Goal: Task Accomplishment & Management: Complete application form

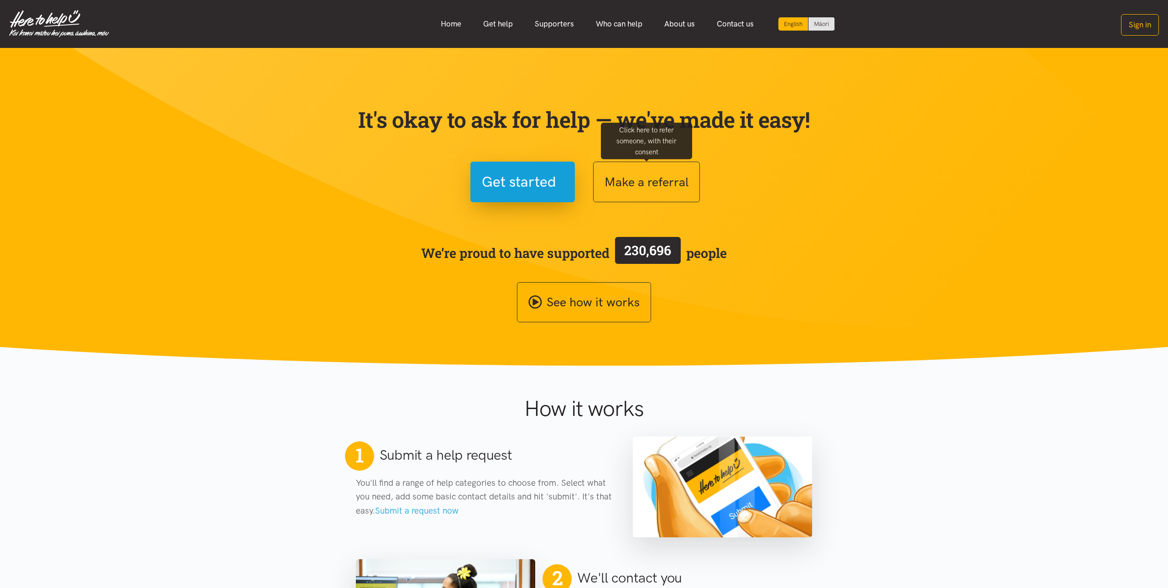
click at [672, 188] on button "Make a referral" at bounding box center [646, 182] width 107 height 41
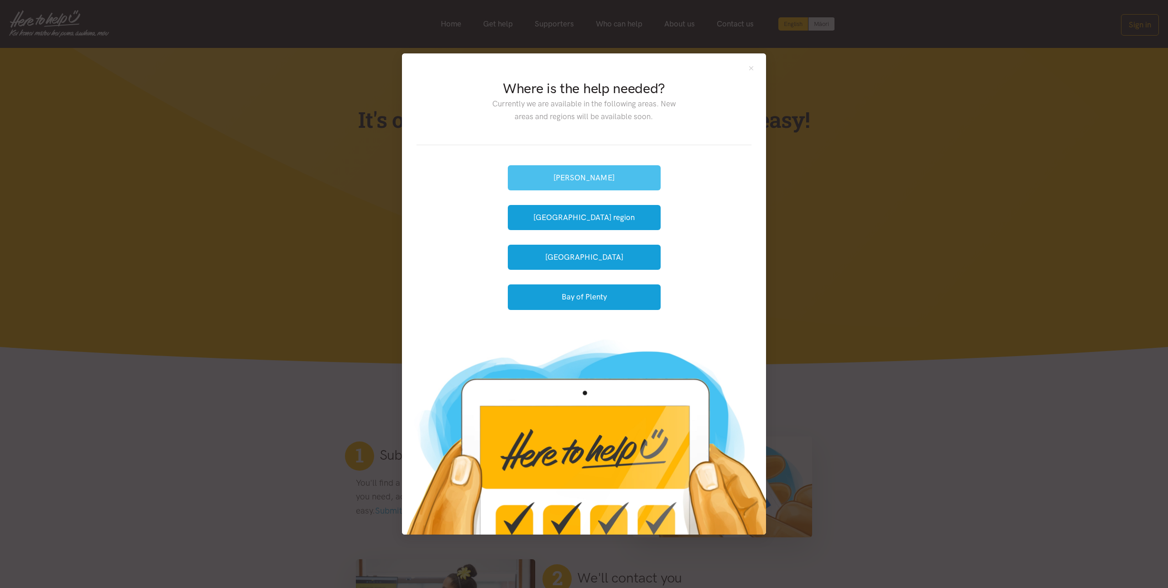
click at [625, 172] on button "[PERSON_NAME]" at bounding box center [584, 177] width 153 height 25
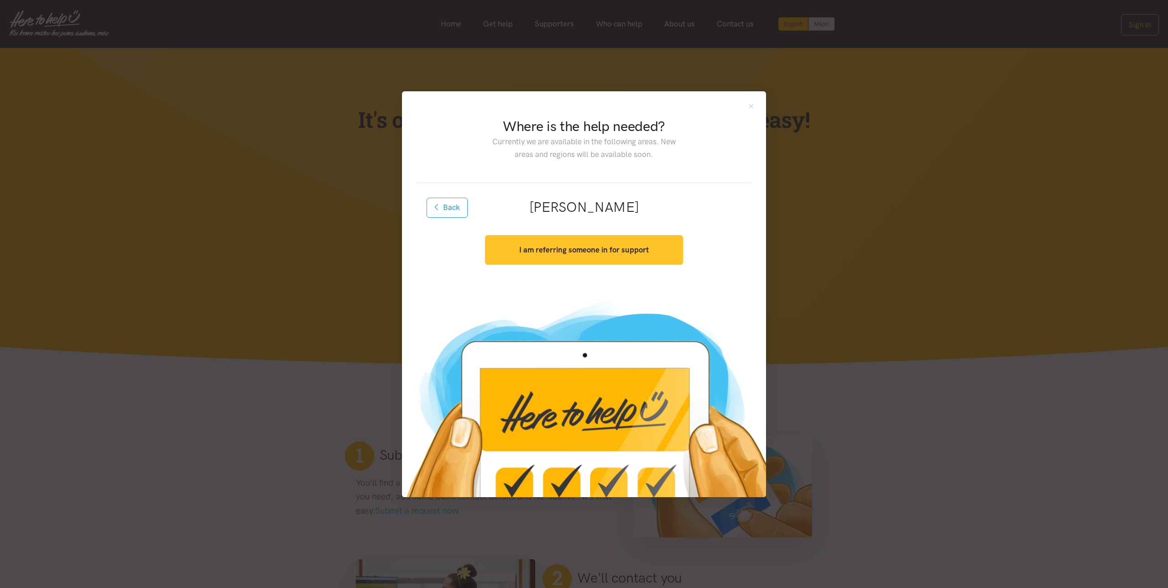
click at [609, 252] on strong "I am referring someone in for support" at bounding box center [584, 249] width 130 height 9
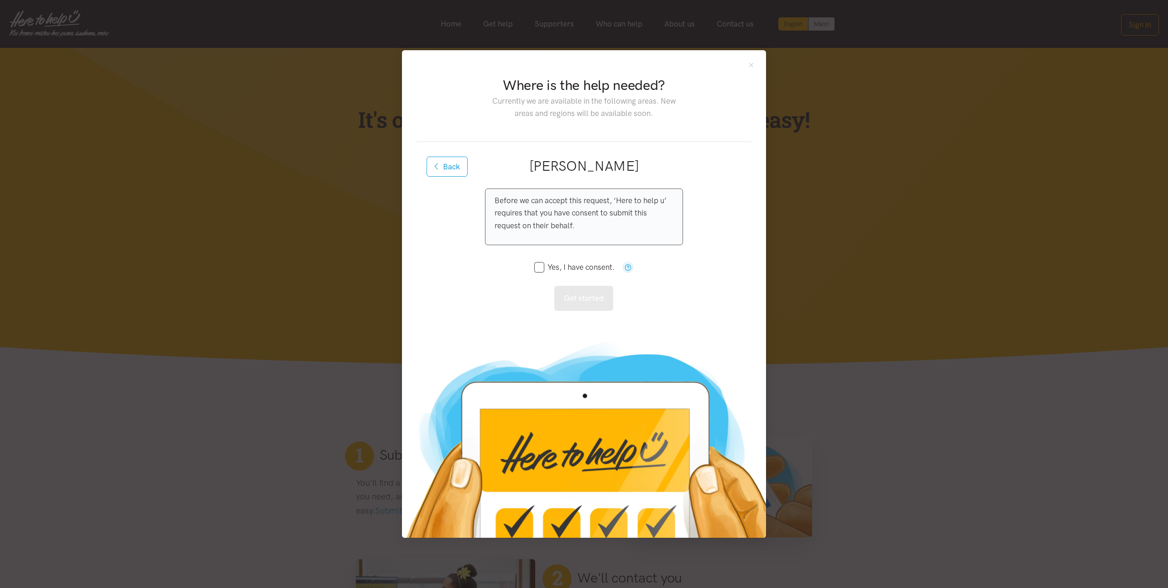
click at [541, 270] on input "Yes, I have consent." at bounding box center [574, 267] width 80 height 8
checkbox input "true"
drag, startPoint x: 573, startPoint y: 298, endPoint x: 590, endPoint y: 283, distance: 22.6
click at [575, 297] on button "Get started" at bounding box center [583, 298] width 59 height 25
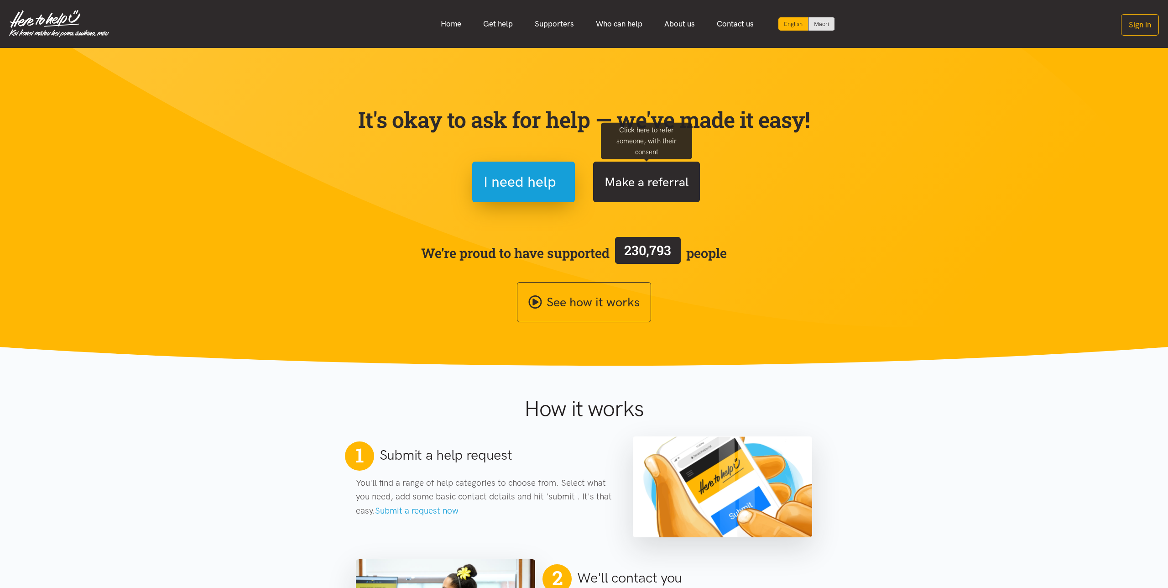
click at [657, 188] on button "Make a referral" at bounding box center [646, 182] width 107 height 41
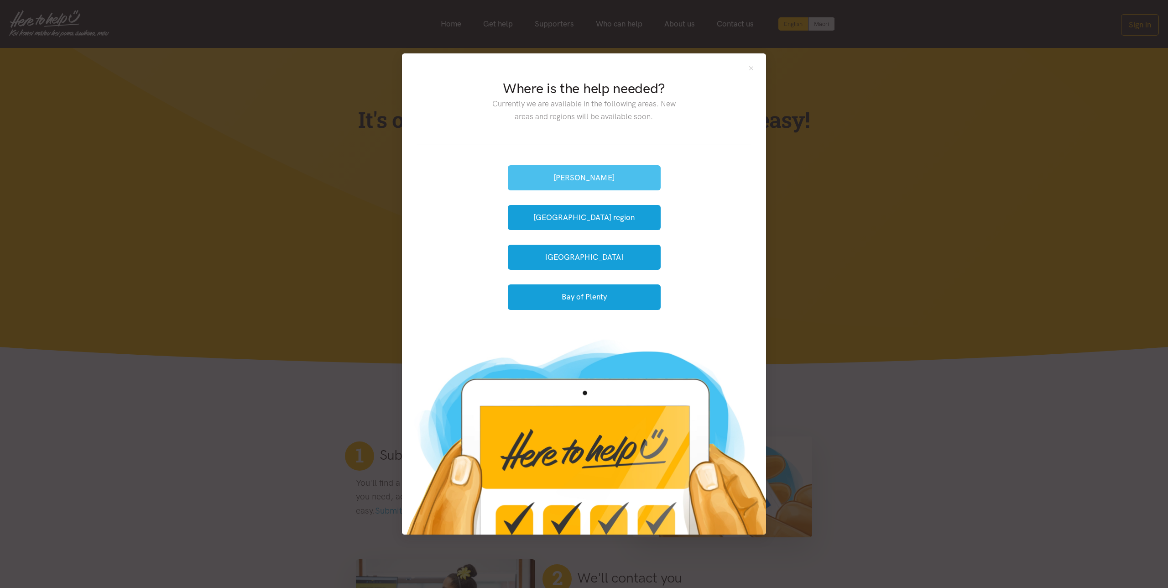
click at [630, 180] on button "[PERSON_NAME]" at bounding box center [584, 177] width 153 height 25
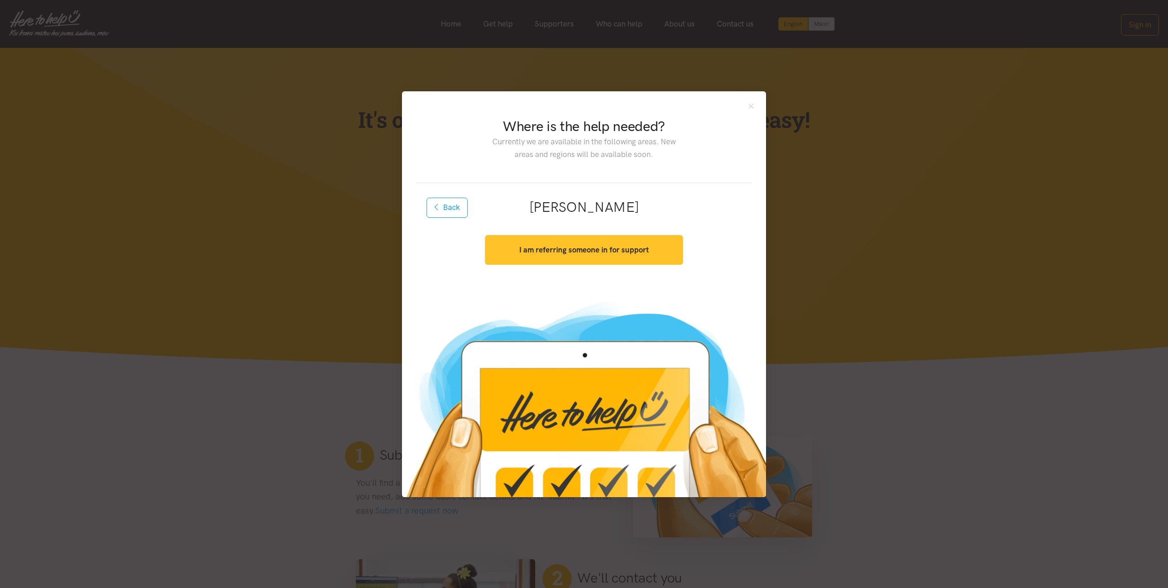
click at [635, 251] on strong "I am referring someone in for support" at bounding box center [584, 249] width 130 height 9
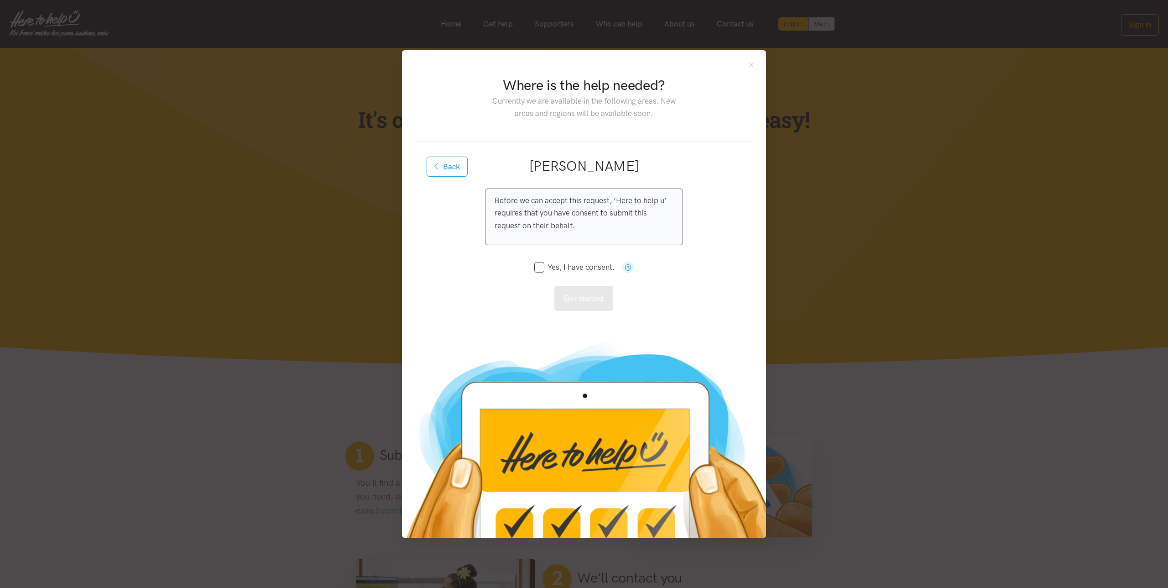
click at [538, 267] on input "Yes, I have consent." at bounding box center [574, 267] width 80 height 8
checkbox input "true"
drag, startPoint x: 597, startPoint y: 302, endPoint x: 668, endPoint y: 270, distance: 78.4
click at [672, 272] on div "Before we can accept this request, ‘Here to help u’ requires that you have cons…" at bounding box center [584, 249] width 198 height 122
click at [630, 269] on icon "button" at bounding box center [628, 267] width 7 height 7
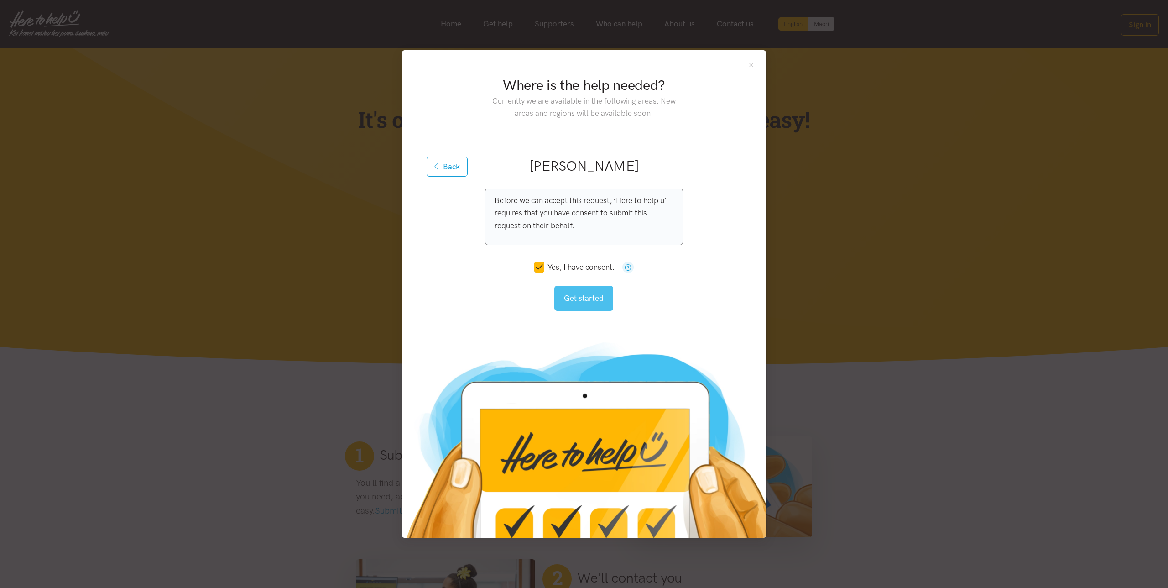
drag, startPoint x: 671, startPoint y: 317, endPoint x: 607, endPoint y: 302, distance: 66.0
click at [668, 316] on div "Back Hamilton I am referring someone in for support Before we can accept this r…" at bounding box center [584, 237] width 335 height 191
drag, startPoint x: 588, startPoint y: 300, endPoint x: 608, endPoint y: 293, distance: 21.6
click at [588, 300] on button "Get started" at bounding box center [583, 298] width 59 height 25
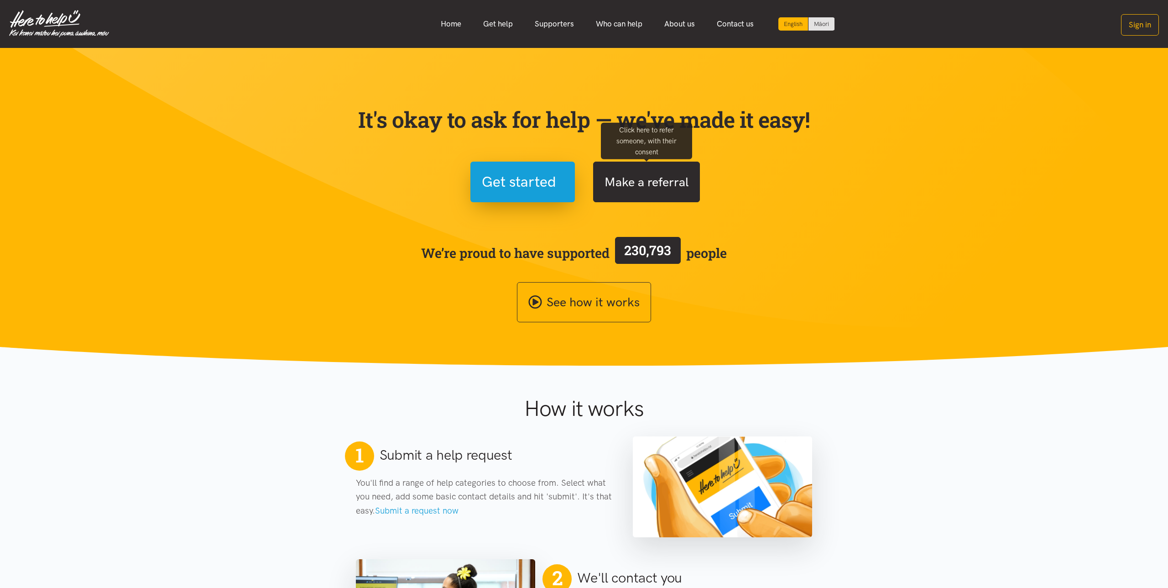
click at [678, 183] on button "Make a referral" at bounding box center [646, 182] width 107 height 41
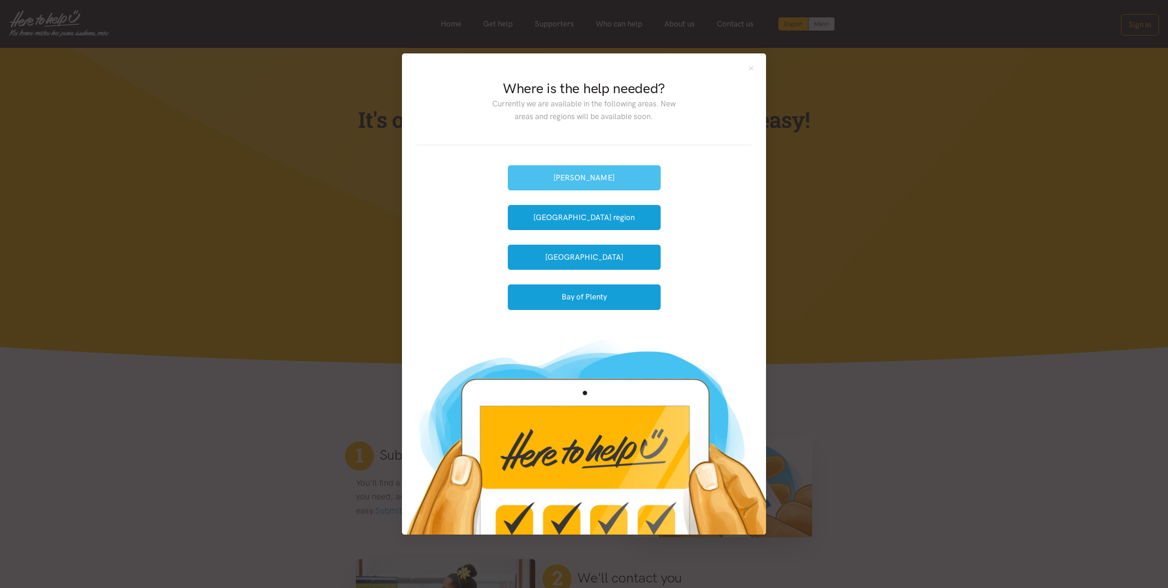
click at [626, 182] on button "[PERSON_NAME]" at bounding box center [584, 177] width 153 height 25
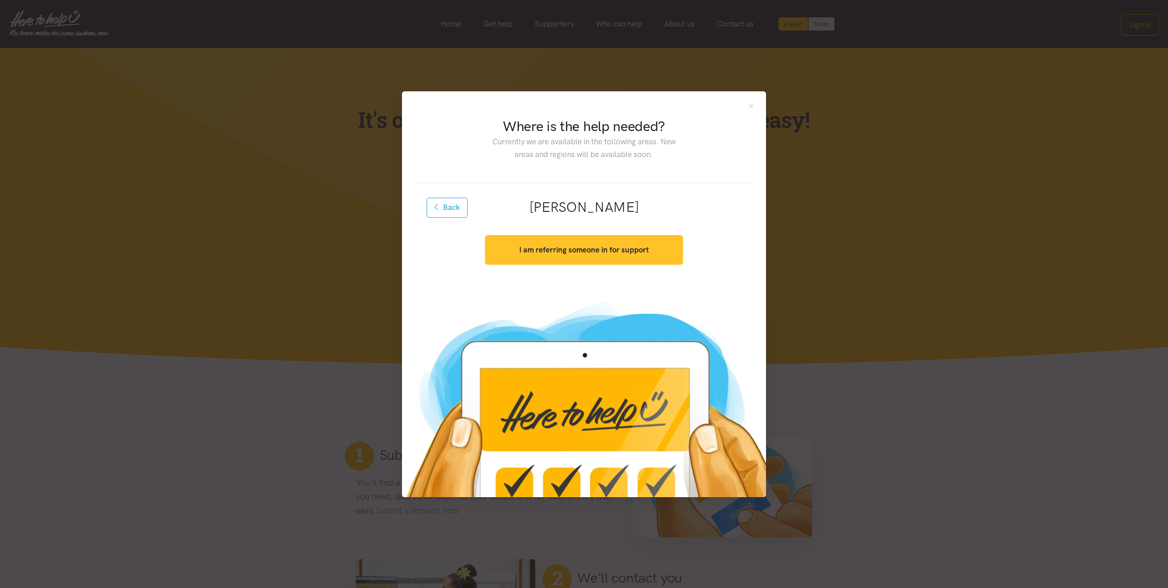
click at [629, 255] on button "I am referring someone in for support" at bounding box center [584, 250] width 198 height 30
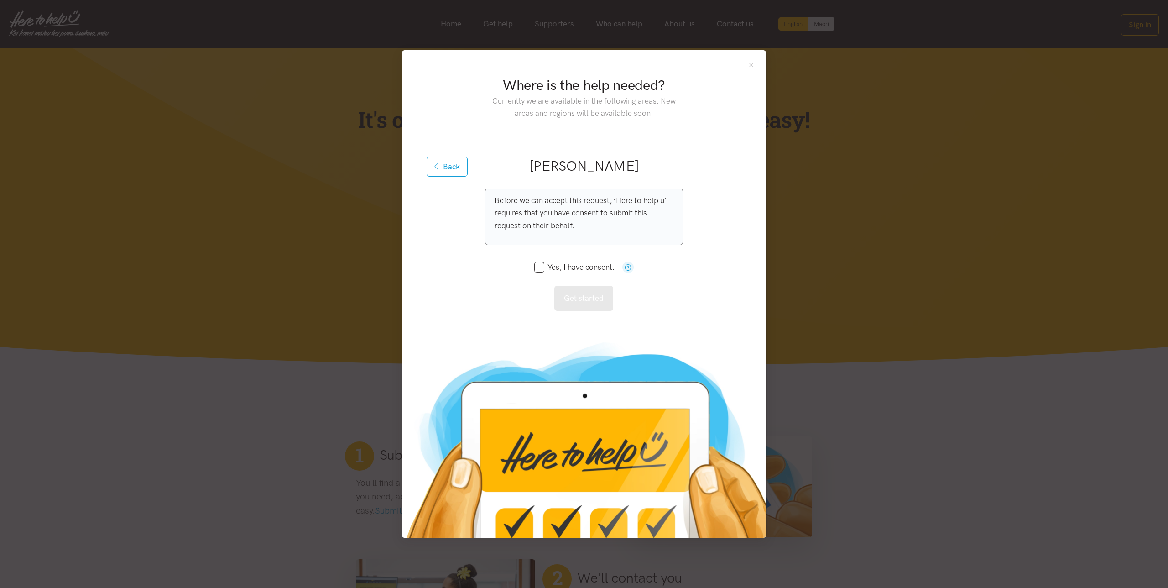
click at [540, 267] on input "Yes, I have consent." at bounding box center [574, 267] width 80 height 8
checkbox input "true"
click at [579, 298] on button "Get started" at bounding box center [583, 298] width 59 height 25
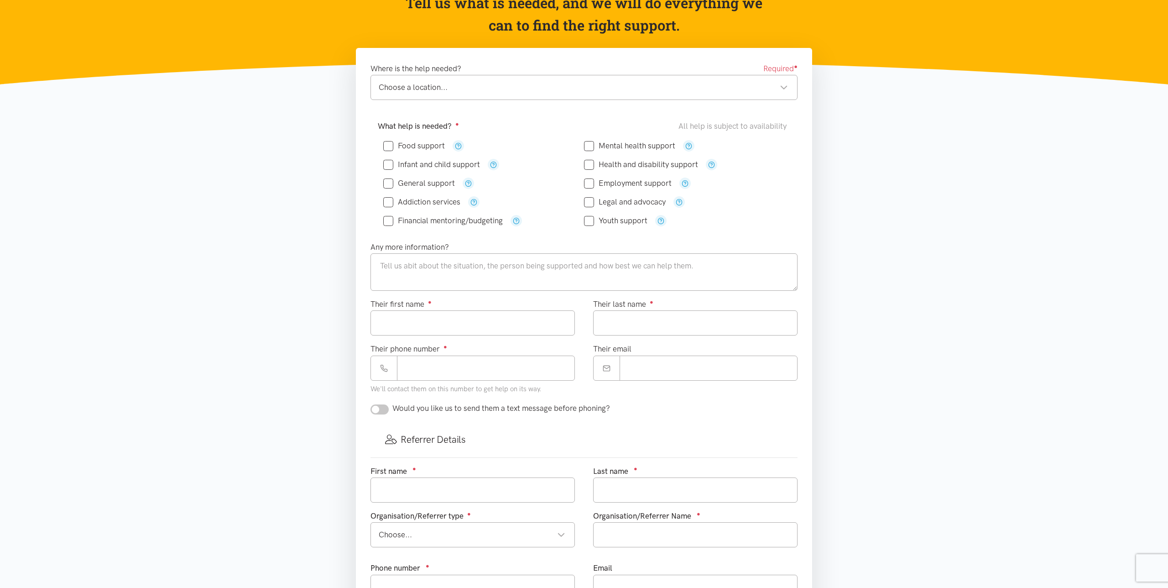
scroll to position [55, 0]
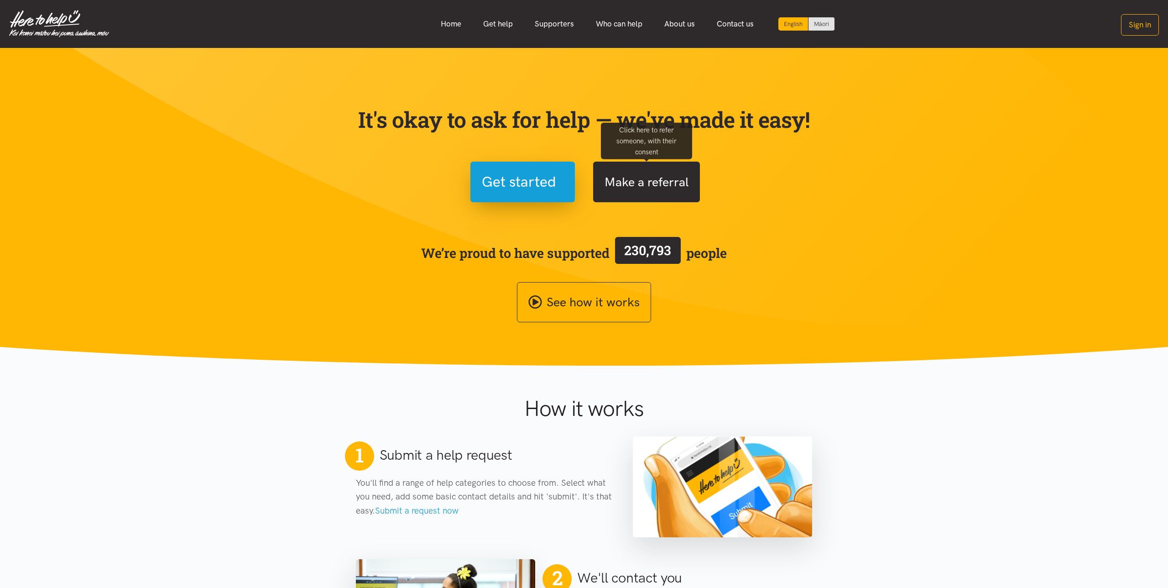
click at [645, 184] on button "Make a referral" at bounding box center [646, 182] width 107 height 41
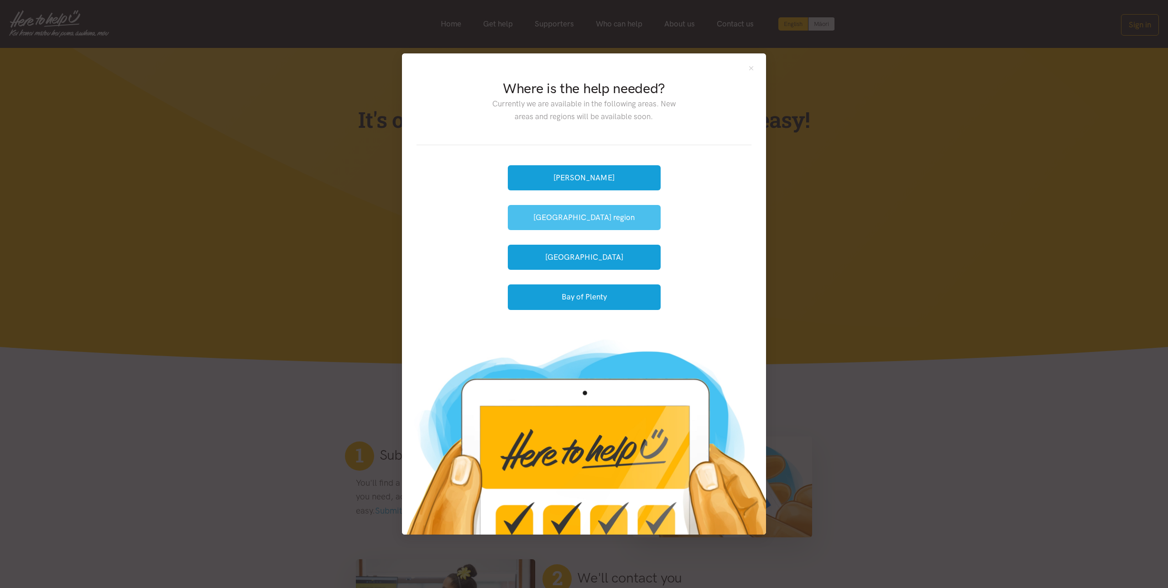
click at [629, 223] on button "[GEOGRAPHIC_DATA] region" at bounding box center [584, 217] width 153 height 25
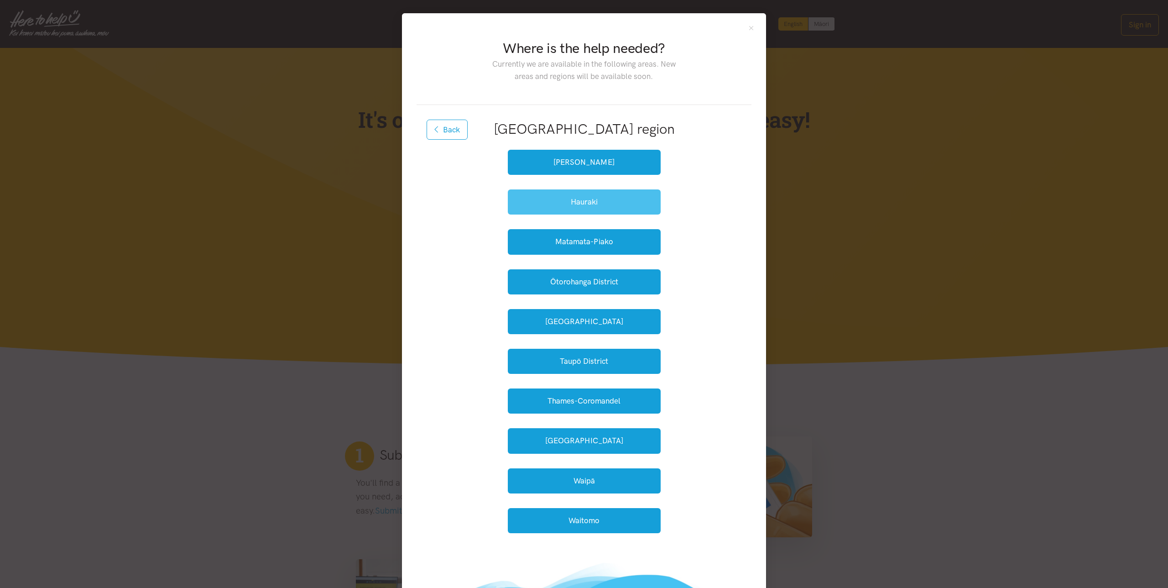
click at [617, 204] on button "Hauraki" at bounding box center [584, 201] width 153 height 25
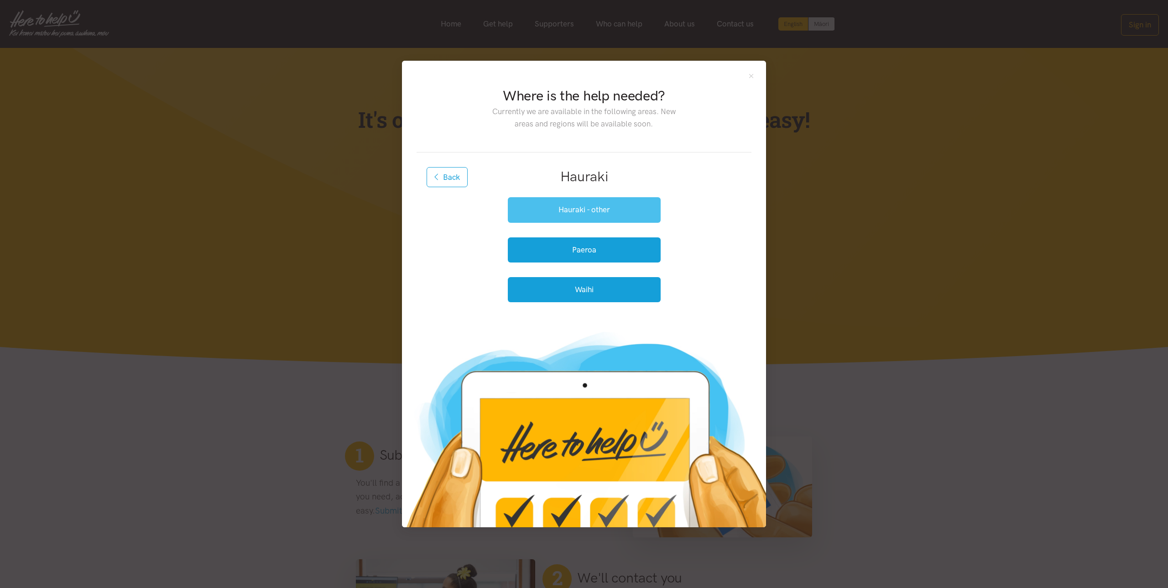
click at [620, 210] on button "Hauraki - other" at bounding box center [584, 209] width 153 height 25
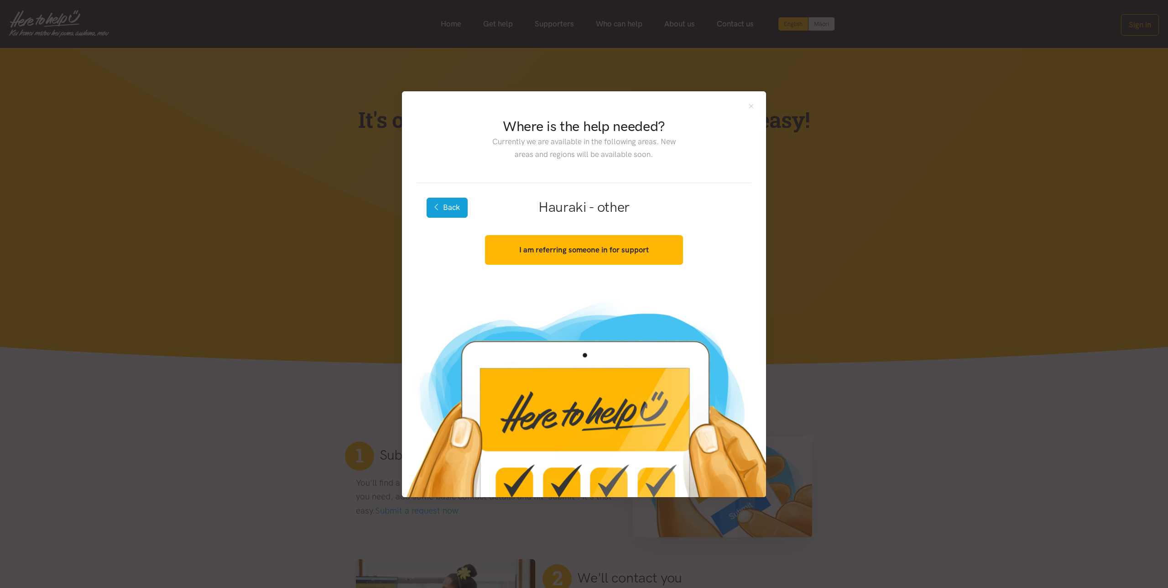
click at [437, 205] on icon "button" at bounding box center [436, 207] width 5 height 8
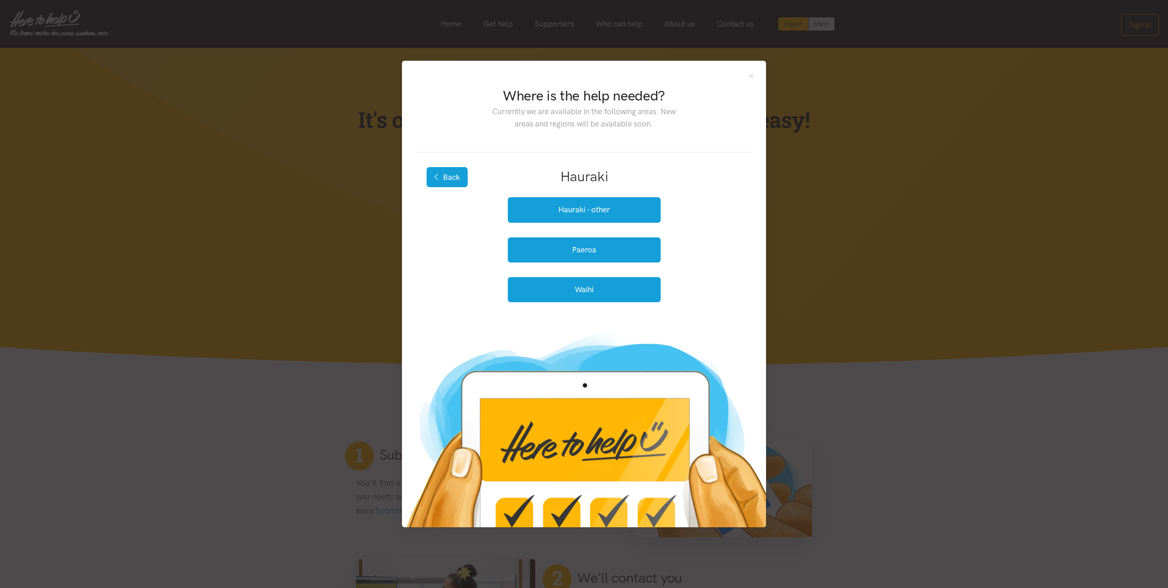
click at [444, 178] on button "Back" at bounding box center [447, 177] width 41 height 20
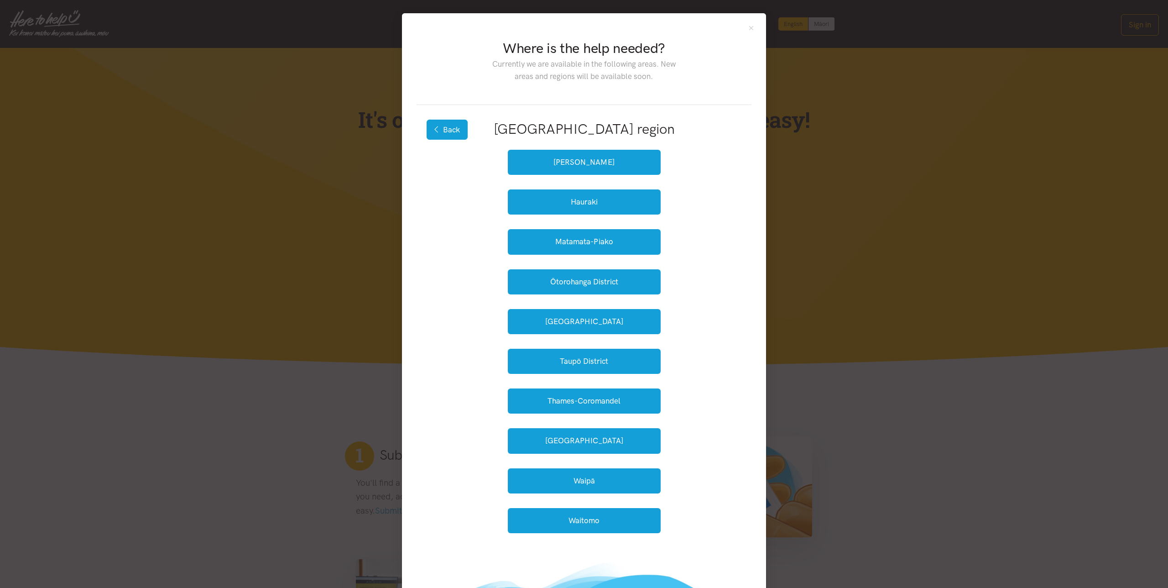
click at [449, 135] on button "Back" at bounding box center [447, 130] width 41 height 20
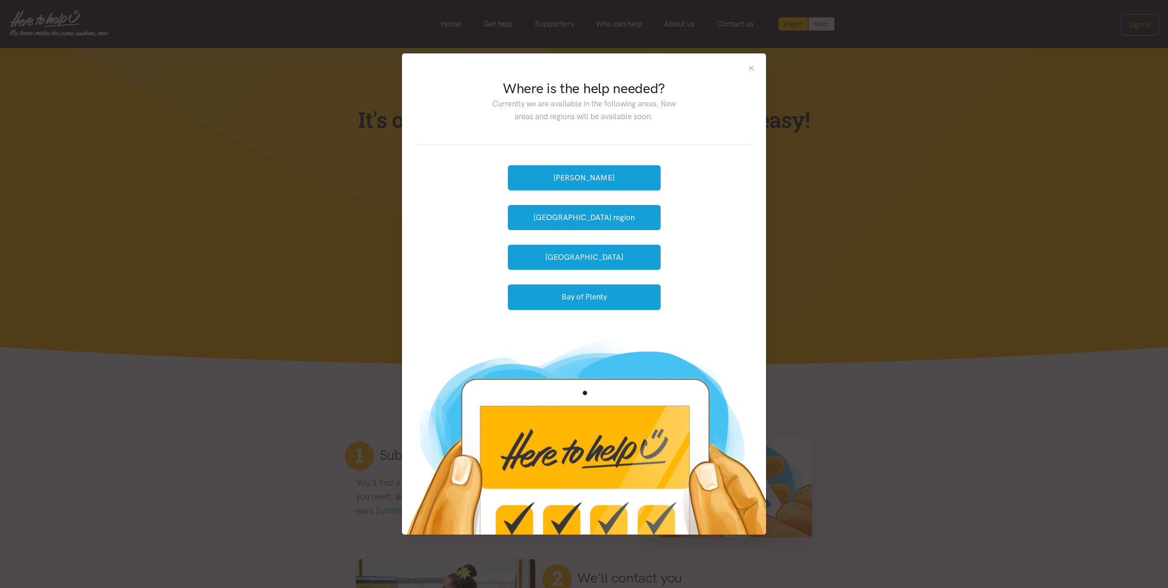
click at [751, 68] on button "Close" at bounding box center [751, 68] width 8 height 8
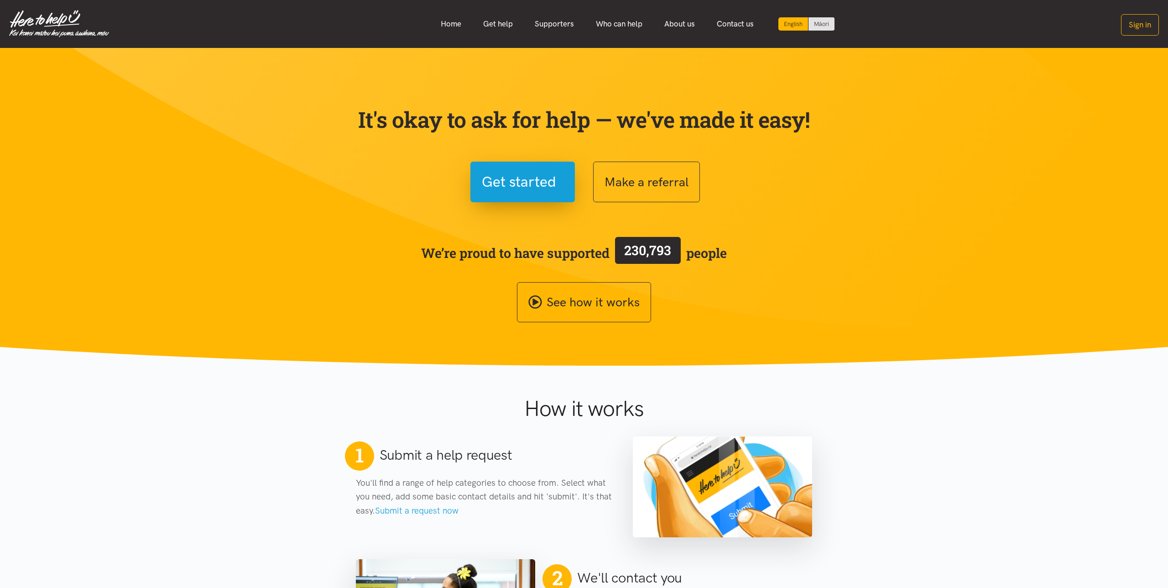
drag, startPoint x: 314, startPoint y: 299, endPoint x: 271, endPoint y: 217, distance: 93.1
click at [310, 292] on section "It's okay to ask for help — we've made it easy! Get started Make a referral We’…" at bounding box center [584, 207] width 1168 height 318
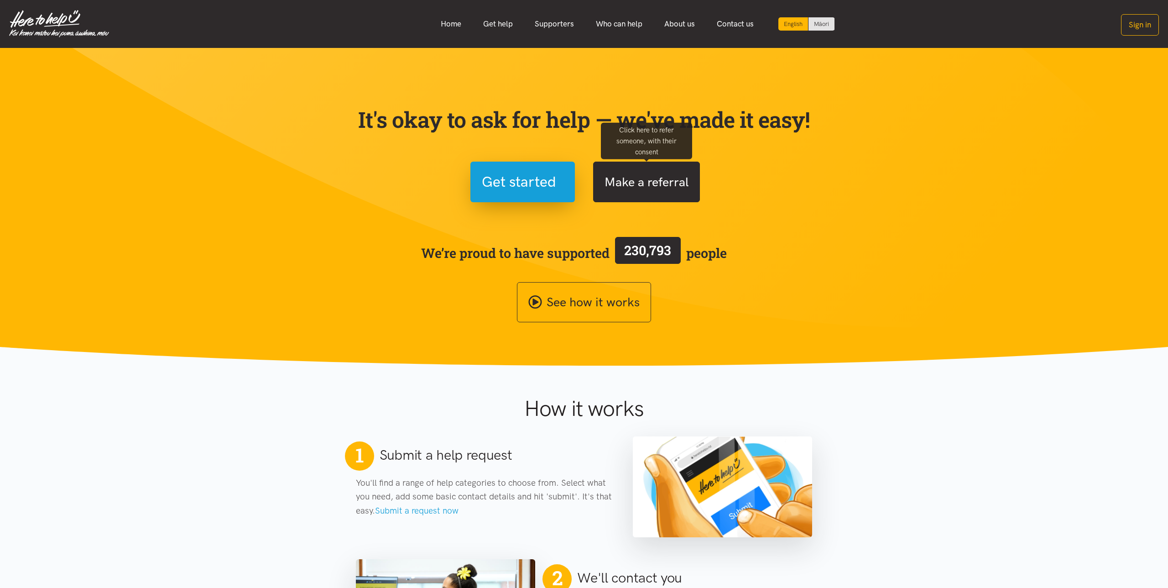
click at [650, 186] on button "Make a referral" at bounding box center [646, 182] width 107 height 41
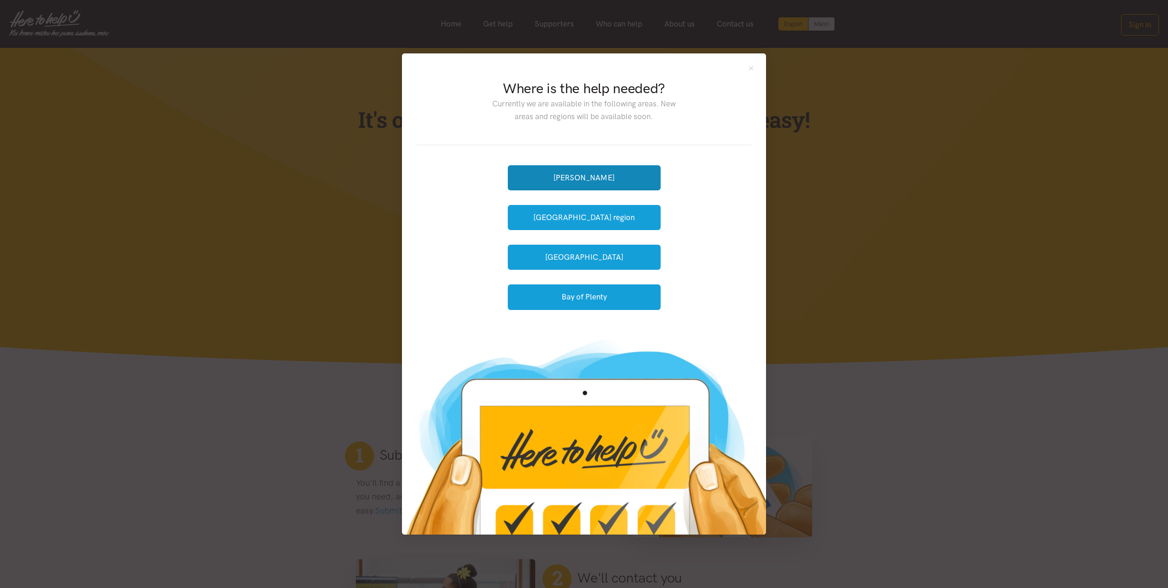
click at [650, 186] on button "[PERSON_NAME]" at bounding box center [584, 177] width 153 height 25
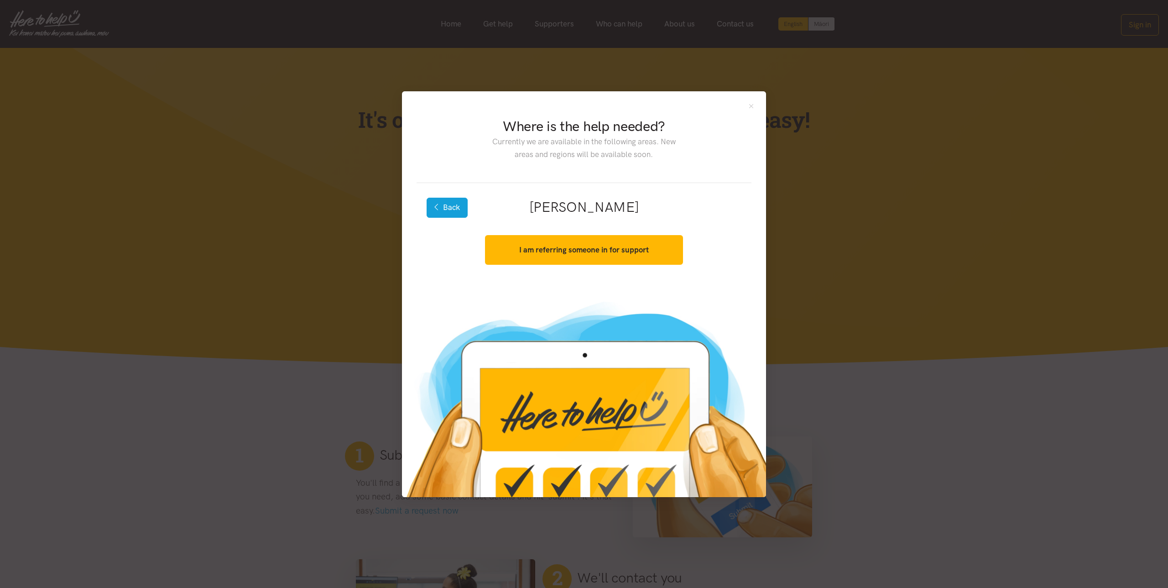
click at [459, 209] on button "Back" at bounding box center [447, 208] width 41 height 20
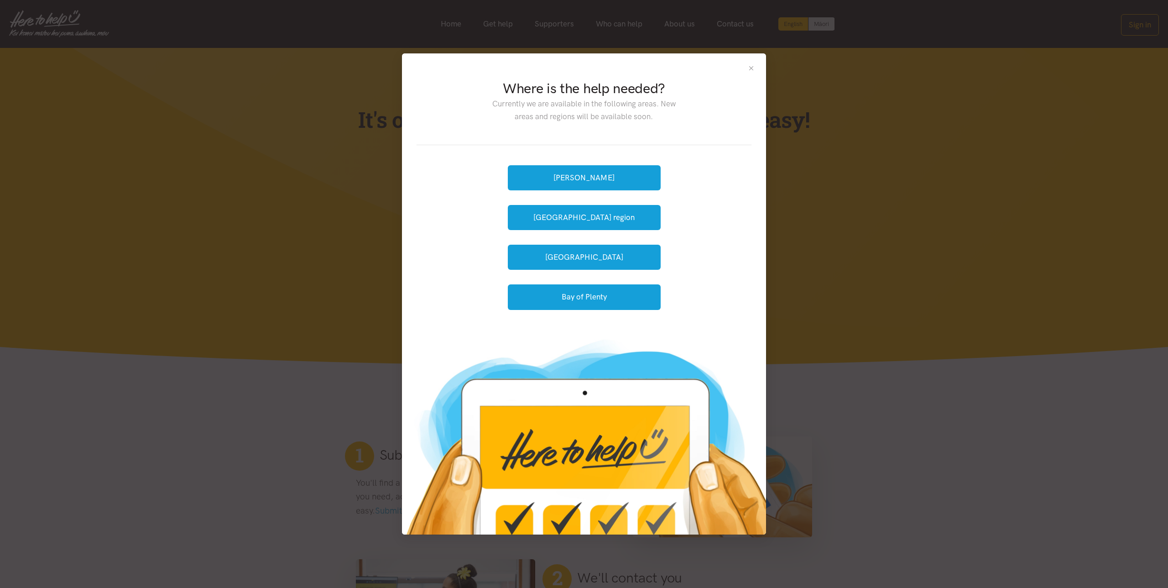
click at [750, 68] on button "Close" at bounding box center [751, 68] width 8 height 8
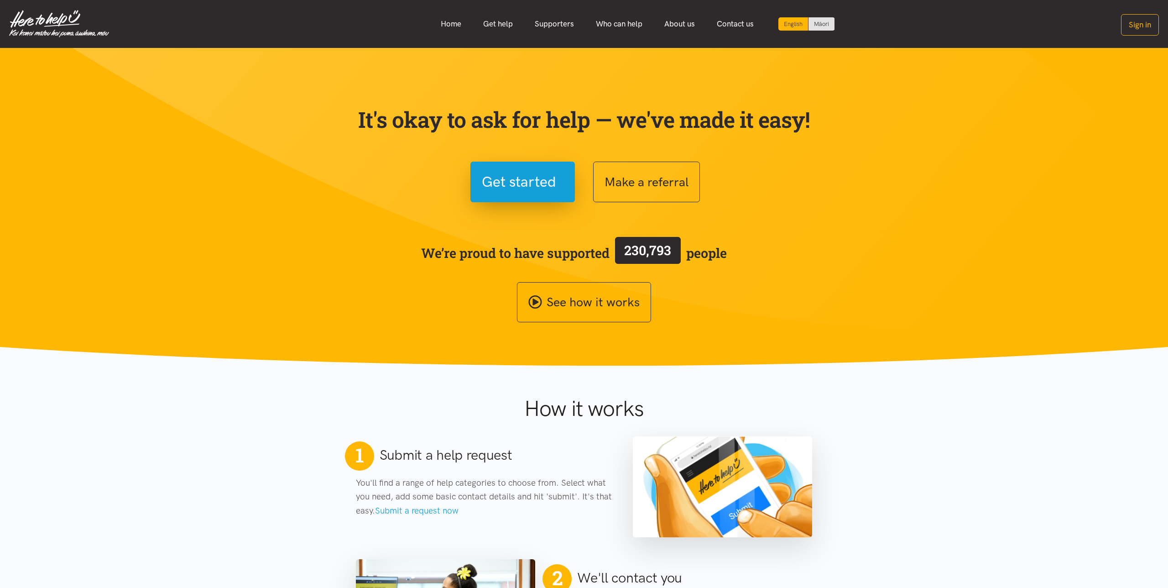
drag, startPoint x: 305, startPoint y: 188, endPoint x: 274, endPoint y: 127, distance: 69.0
click at [305, 188] on section "It's okay to ask for help — we've made it easy! Get started Make a referral We’…" at bounding box center [584, 207] width 1168 height 318
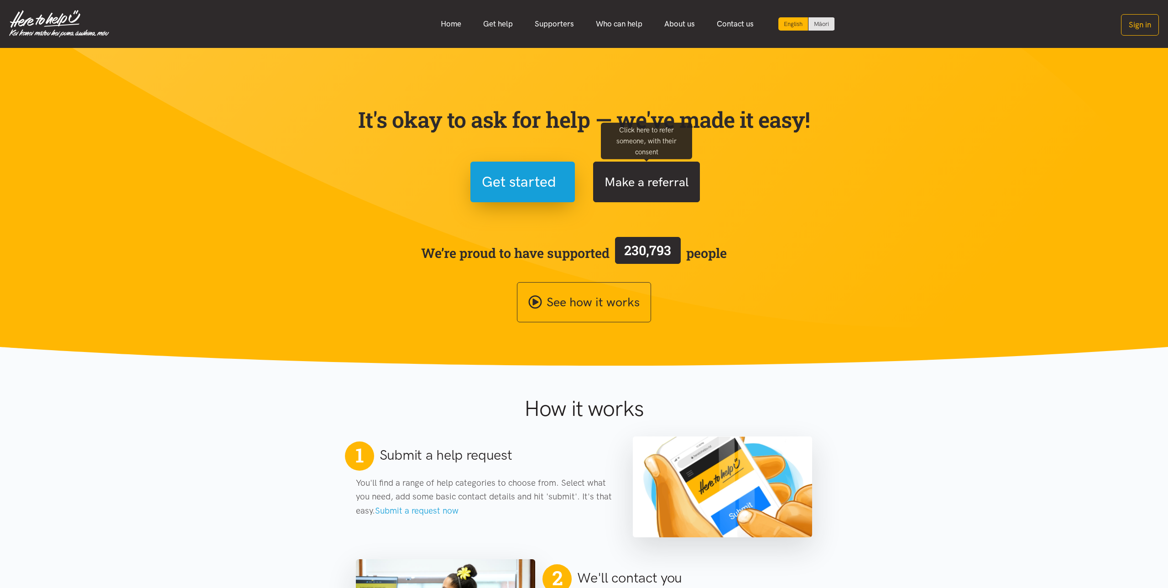
click at [649, 181] on button "Make a referral" at bounding box center [646, 182] width 107 height 41
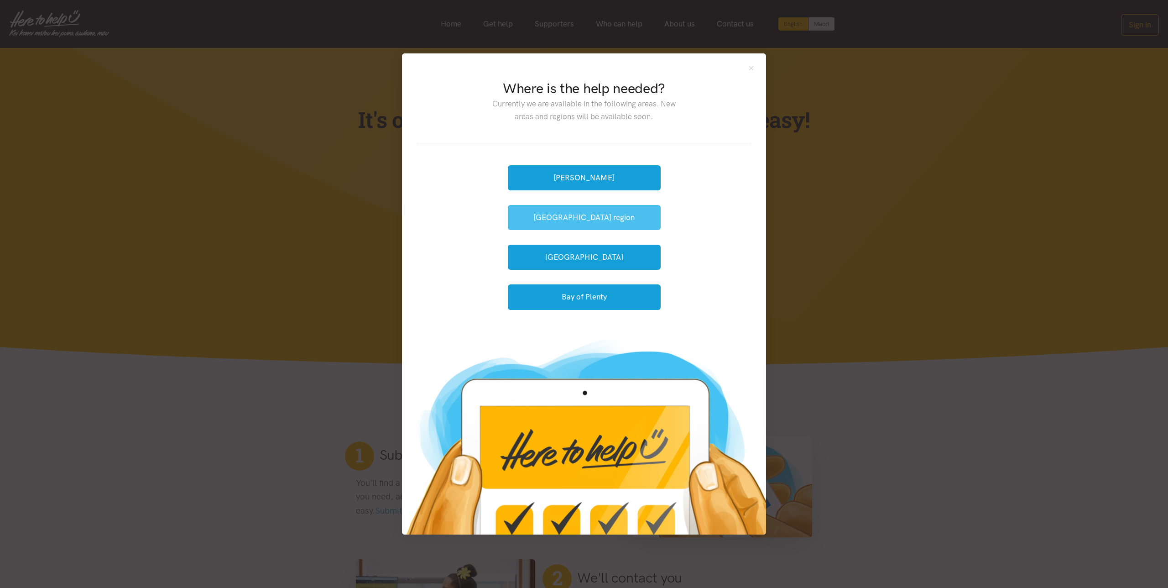
click at [609, 219] on button "[GEOGRAPHIC_DATA] region" at bounding box center [584, 217] width 153 height 25
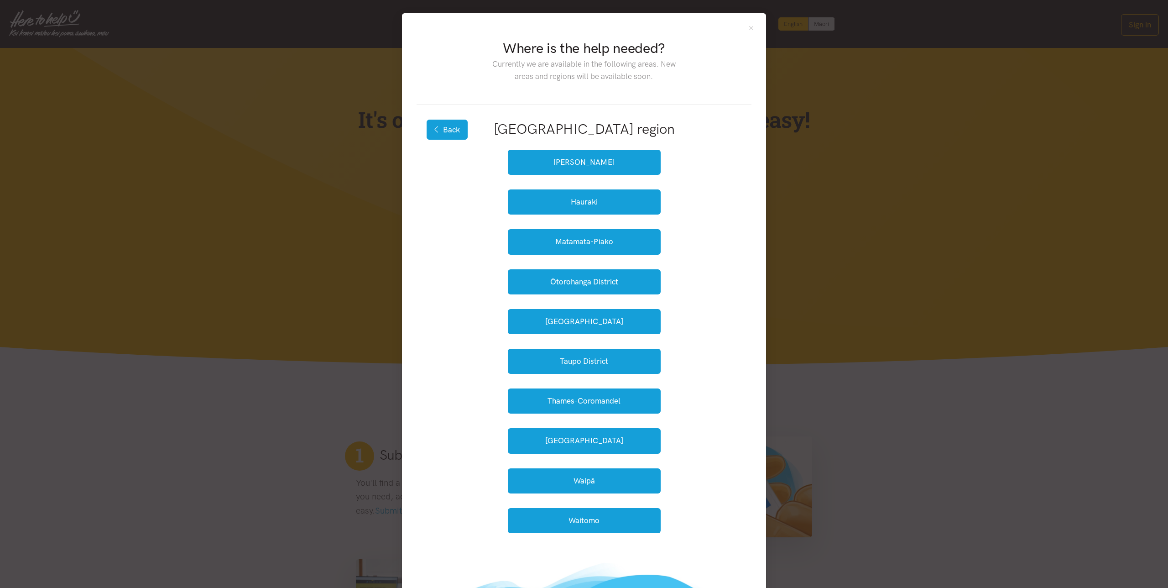
click at [449, 120] on button "Back" at bounding box center [447, 130] width 41 height 20
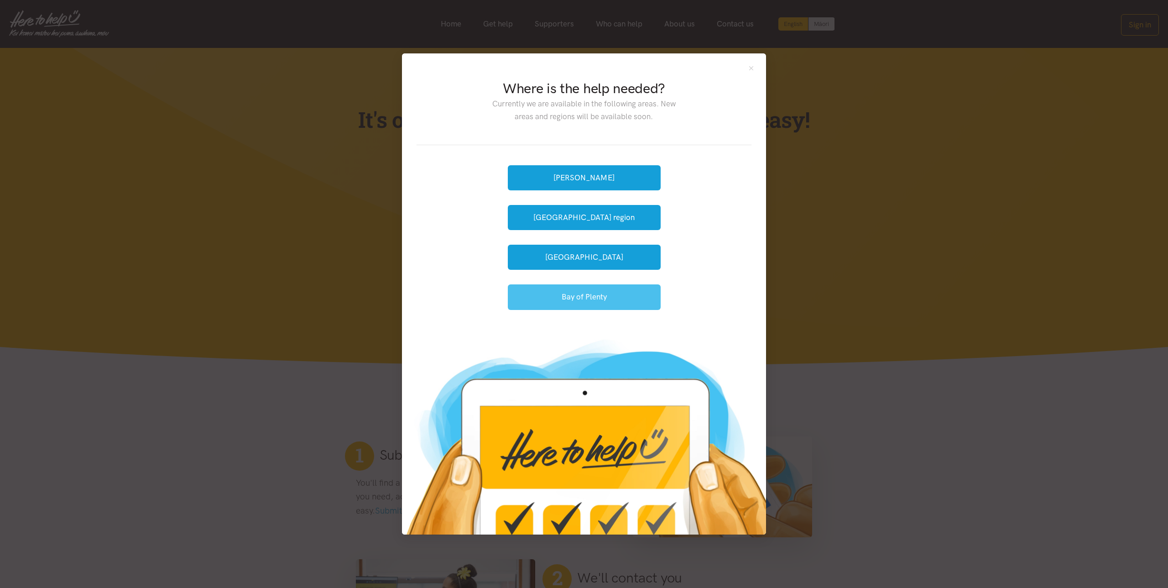
click at [583, 303] on button "Bay of Plenty" at bounding box center [584, 296] width 153 height 25
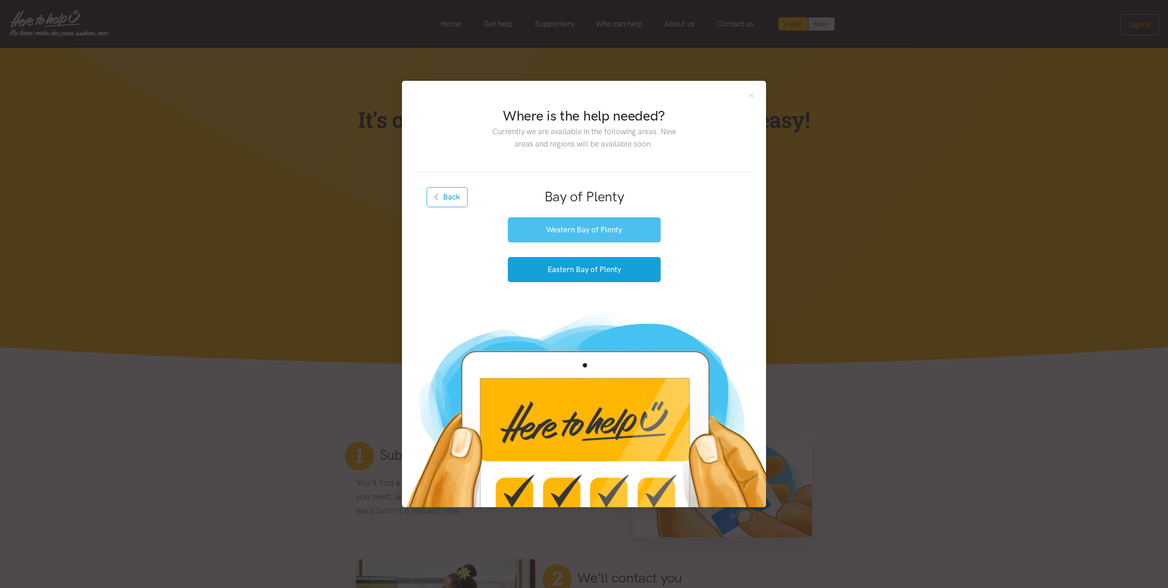
click at [582, 232] on button "Western Bay of Plenty" at bounding box center [584, 229] width 153 height 25
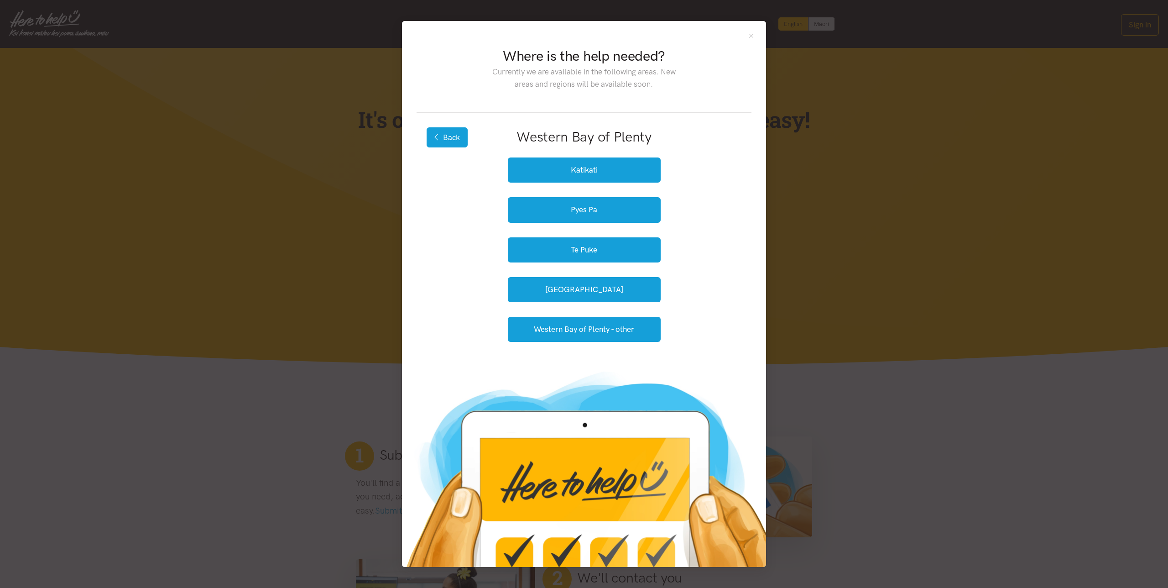
click at [460, 138] on button "Back" at bounding box center [447, 137] width 41 height 20
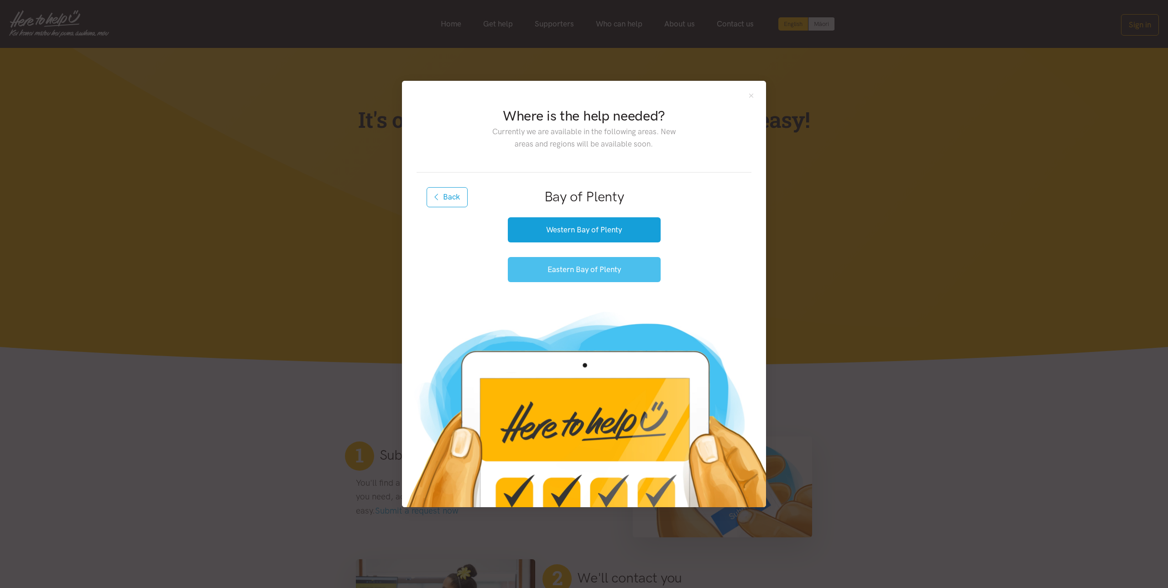
click at [594, 271] on button "Eastern Bay of Plenty" at bounding box center [584, 269] width 153 height 25
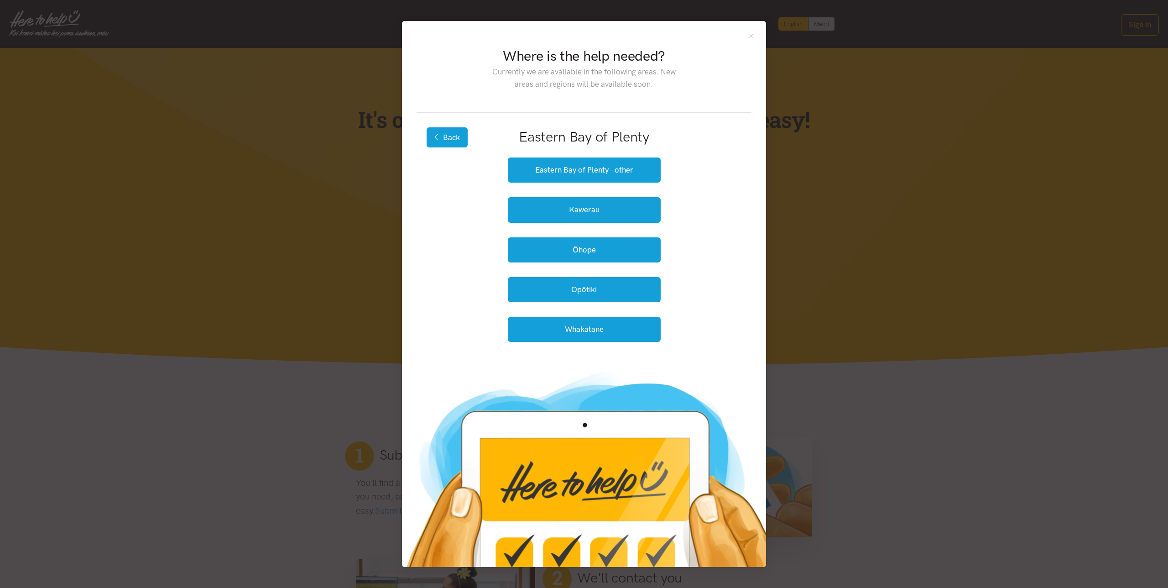
click at [458, 136] on button "Back" at bounding box center [447, 137] width 41 height 20
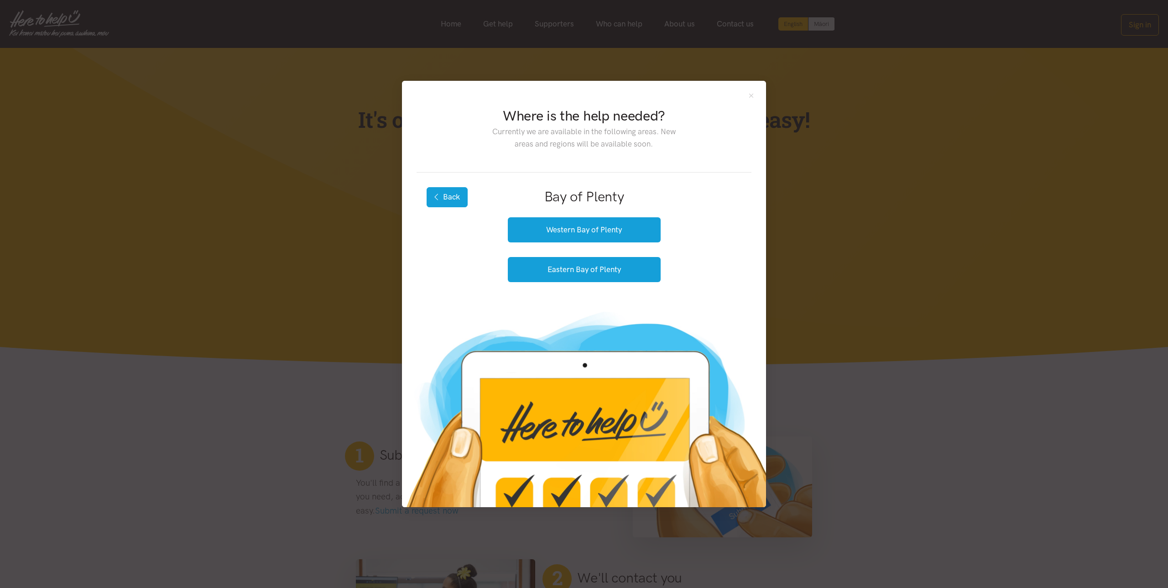
click at [453, 199] on button "Back" at bounding box center [447, 197] width 41 height 20
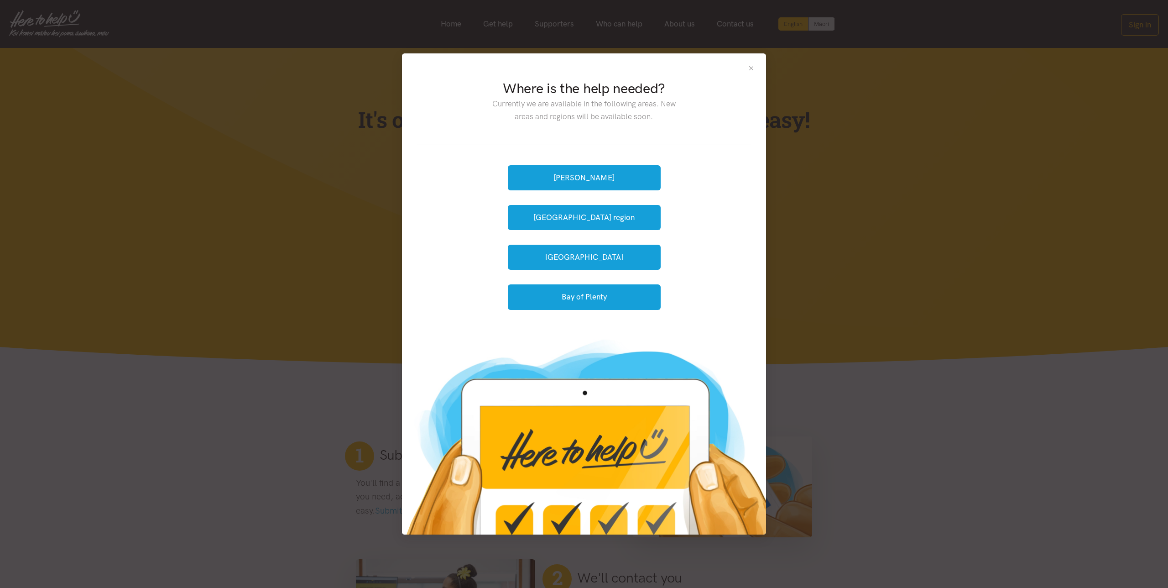
click at [751, 68] on button "Close" at bounding box center [751, 68] width 8 height 8
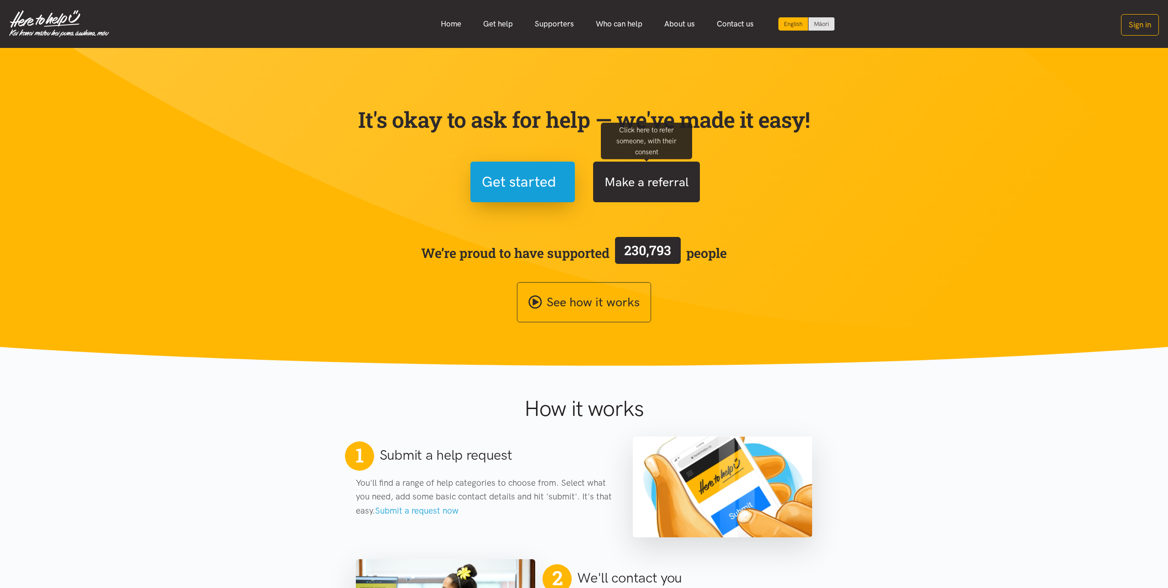
click at [626, 180] on button "Make a referral" at bounding box center [646, 182] width 107 height 41
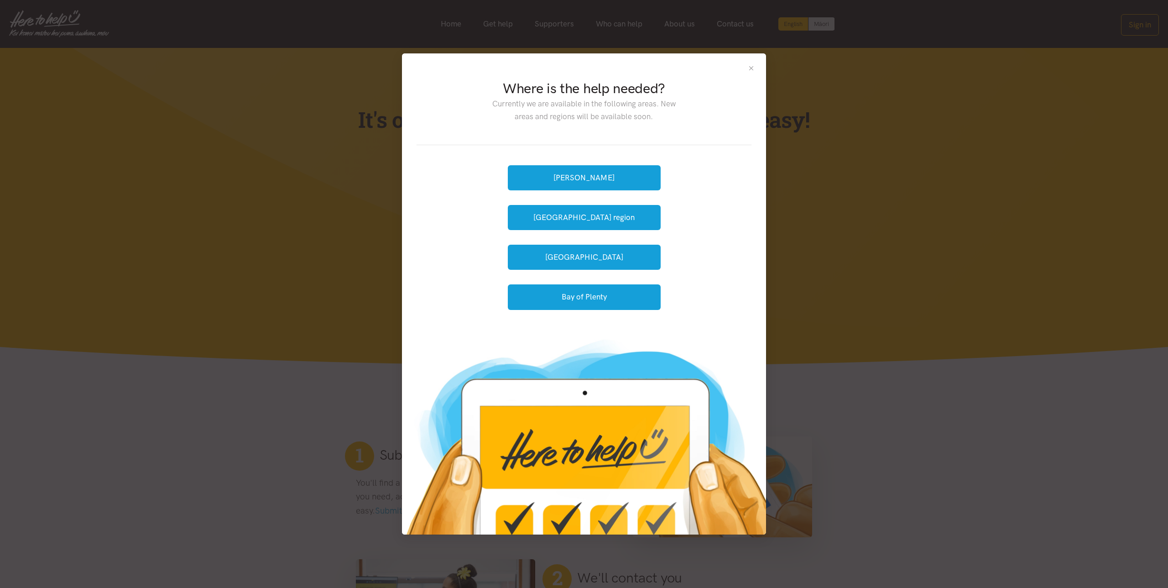
click at [752, 65] on button "Close" at bounding box center [751, 68] width 8 height 8
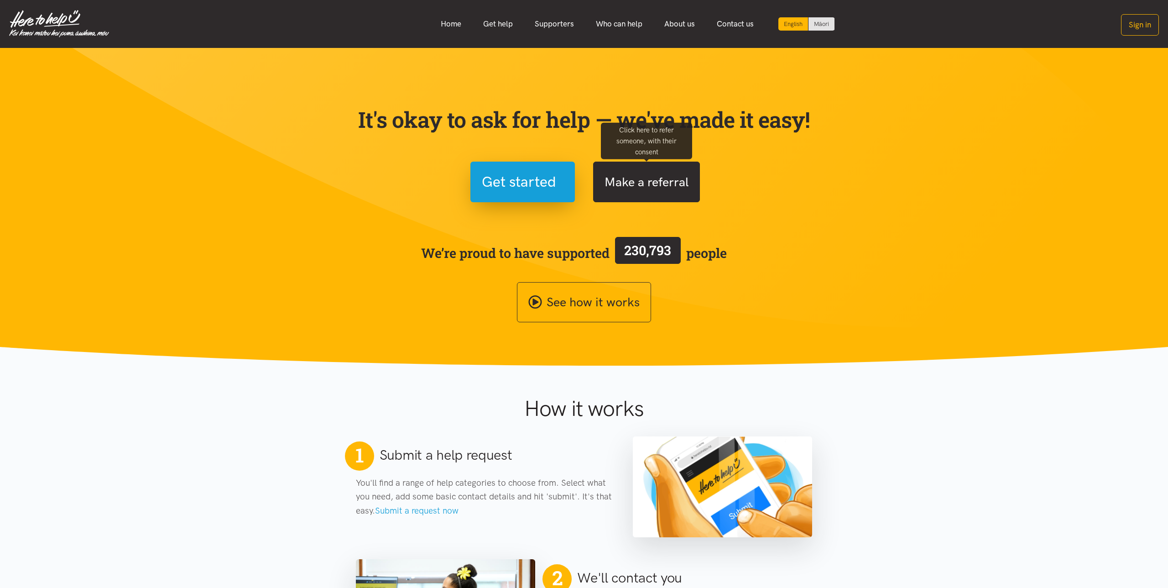
click at [648, 195] on button "Make a referral" at bounding box center [646, 182] width 107 height 41
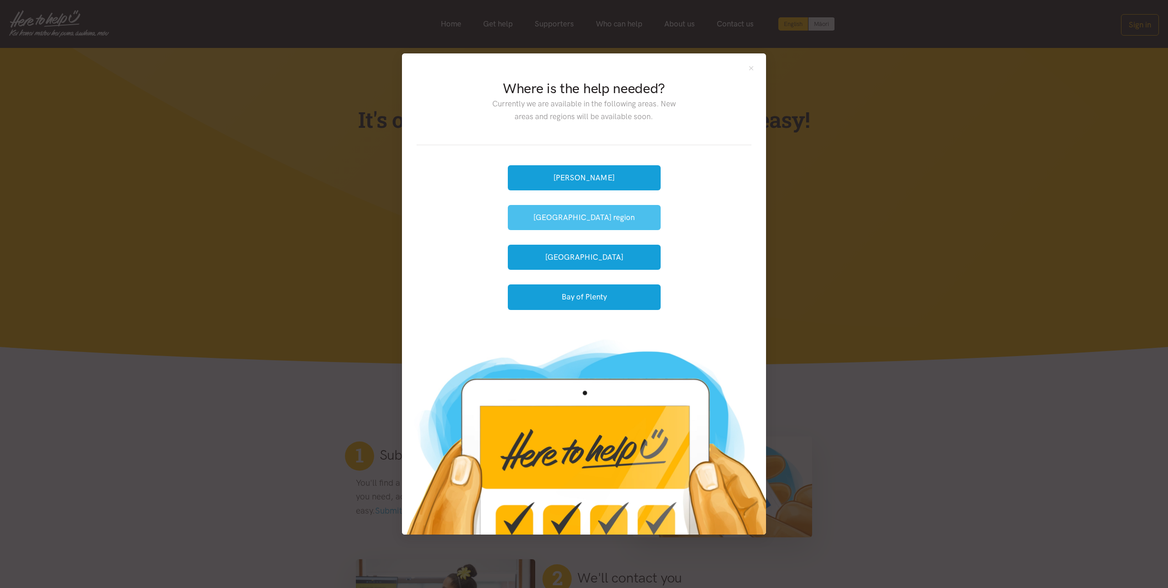
click at [594, 218] on button "[GEOGRAPHIC_DATA] region" at bounding box center [584, 217] width 153 height 25
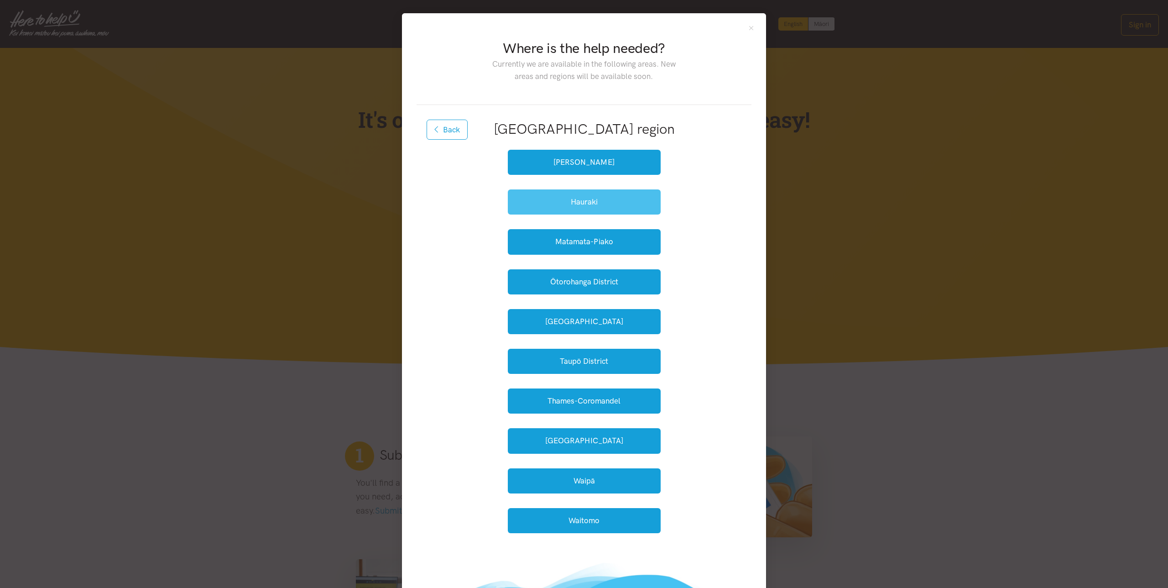
click at [598, 200] on button "Hauraki" at bounding box center [584, 201] width 153 height 25
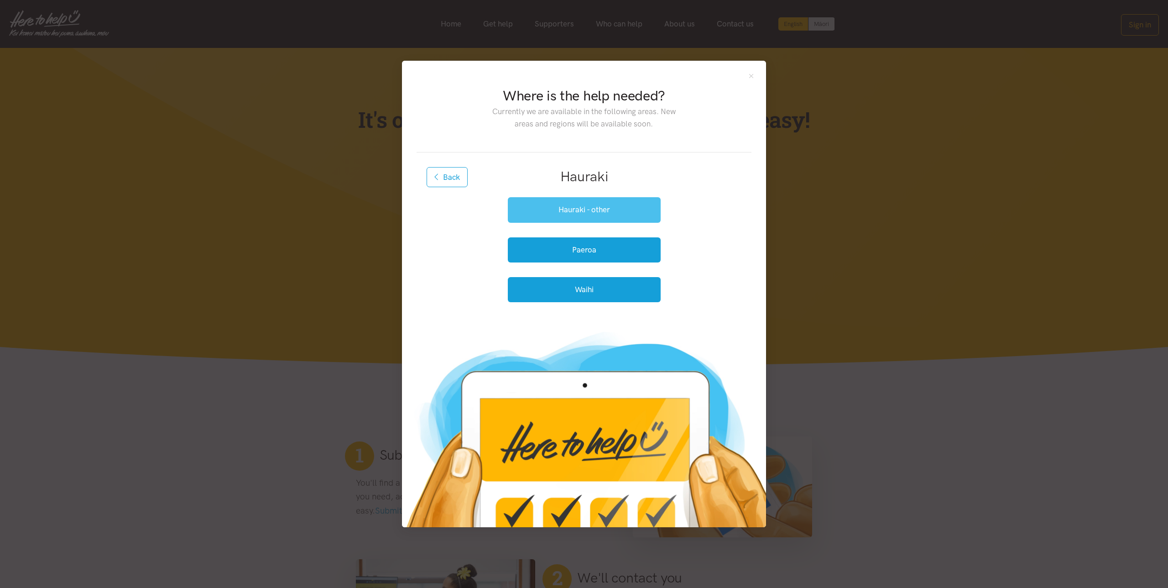
click at [594, 218] on button "Hauraki - other" at bounding box center [584, 209] width 153 height 25
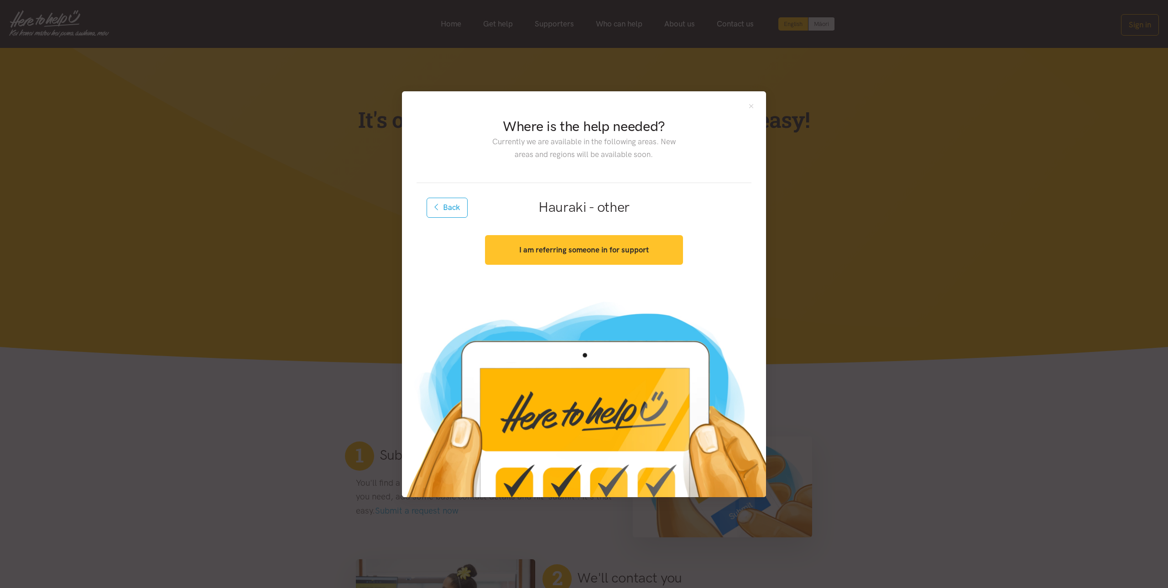
click at [592, 253] on strong "I am referring someone in for support" at bounding box center [584, 249] width 130 height 9
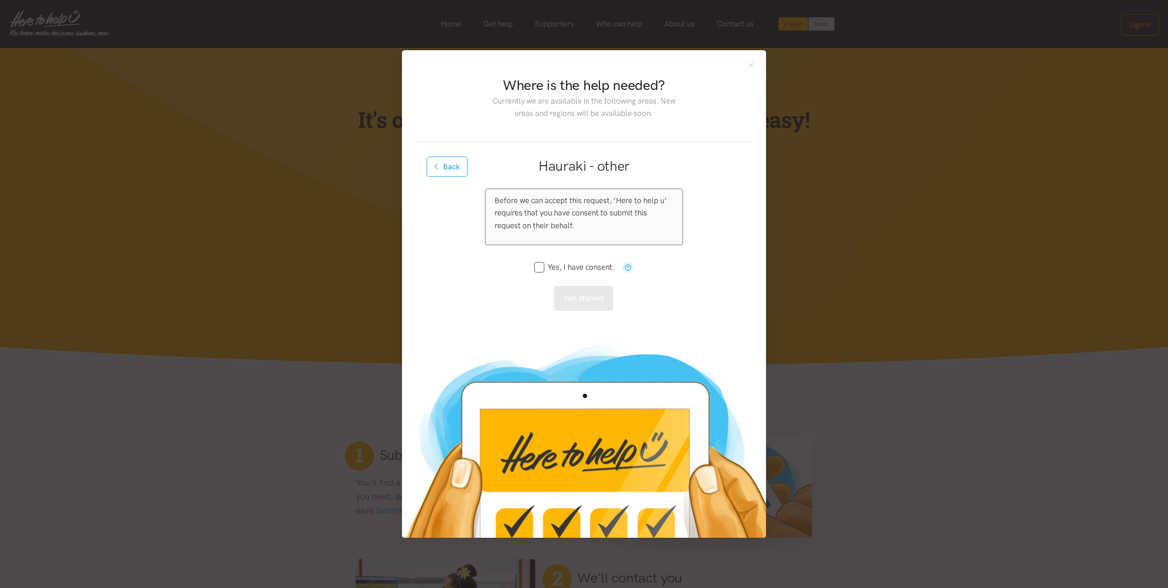
click at [547, 270] on input "Yes, I have consent." at bounding box center [574, 267] width 80 height 8
checkbox input "true"
click at [577, 303] on button "Get started" at bounding box center [583, 298] width 59 height 25
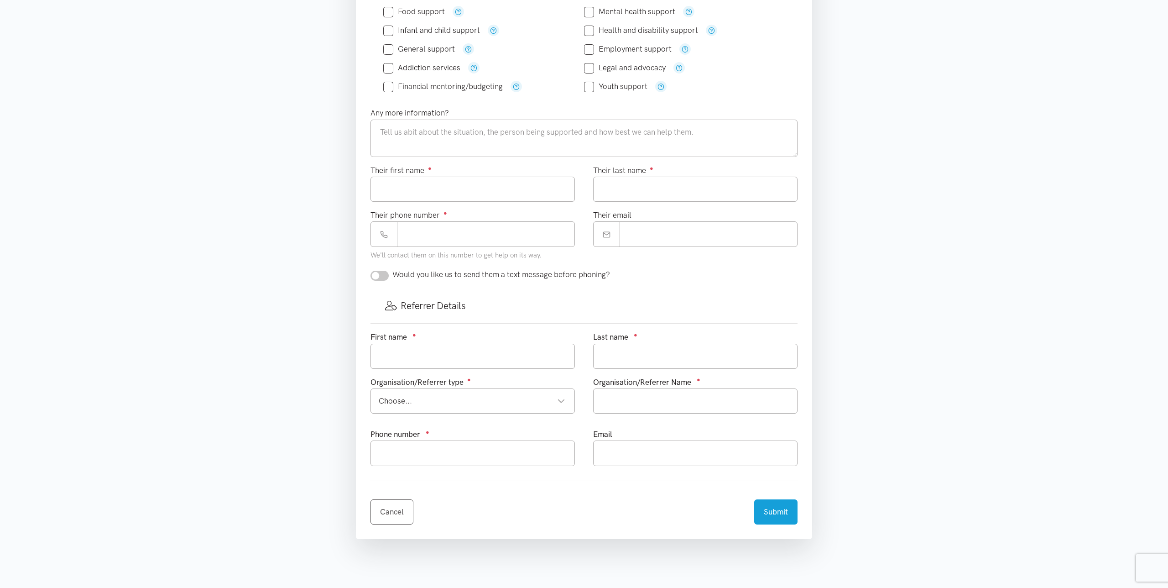
scroll to position [216, 0]
click at [722, 93] on div "Youth support" at bounding box center [684, 86] width 201 height 19
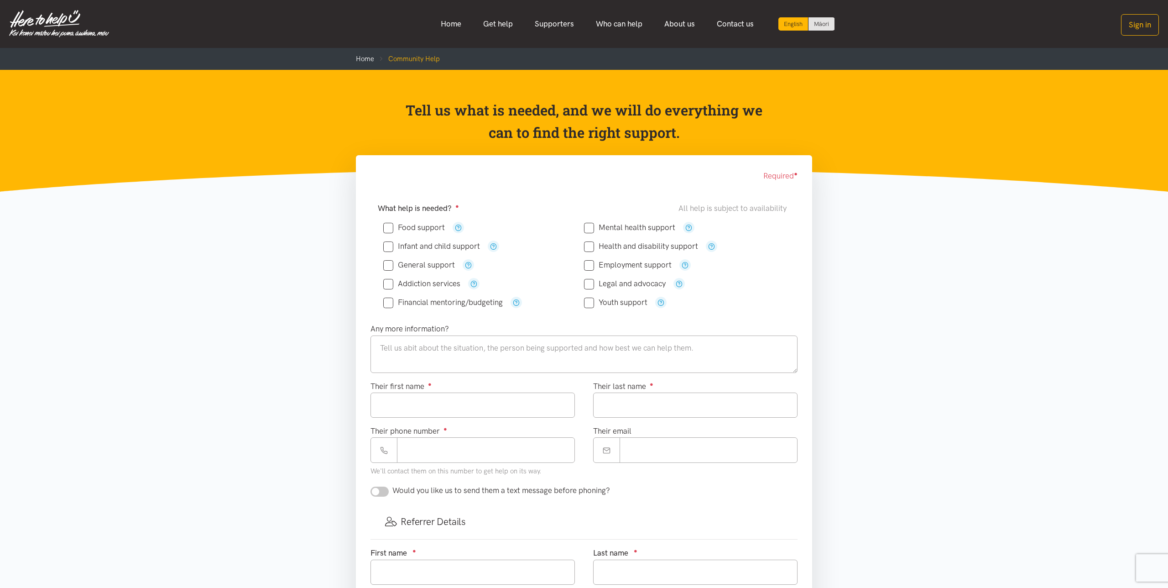
drag, startPoint x: 178, startPoint y: 117, endPoint x: 125, endPoint y: 56, distance: 81.5
click at [178, 117] on header "Tell us what is needed, and we will do everything we can to find the right supp…" at bounding box center [584, 131] width 1168 height 122
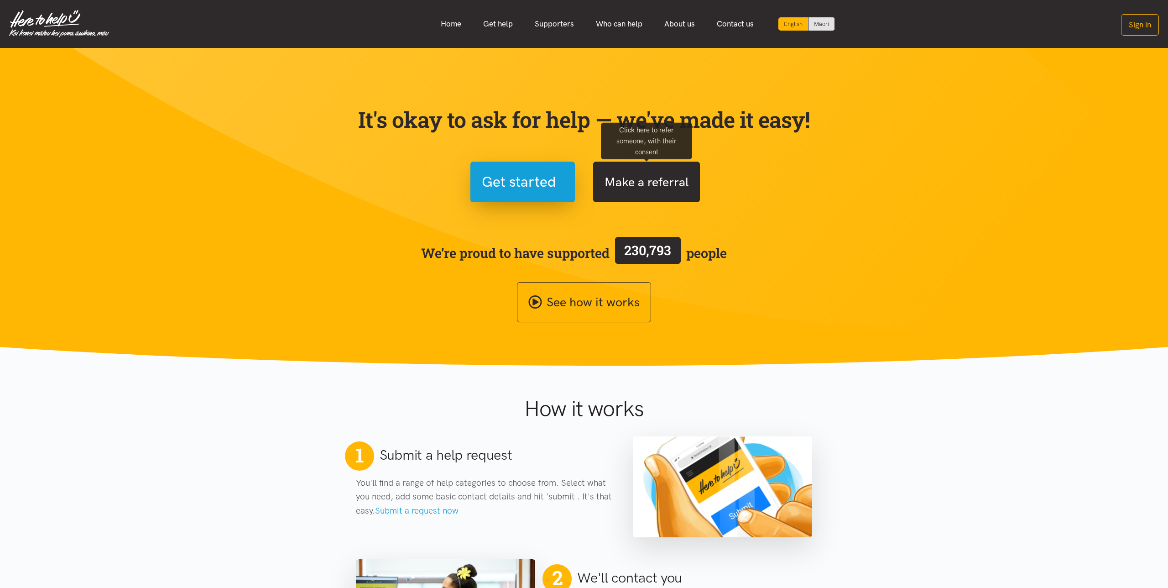
click at [658, 184] on button "Make a referral" at bounding box center [646, 182] width 107 height 41
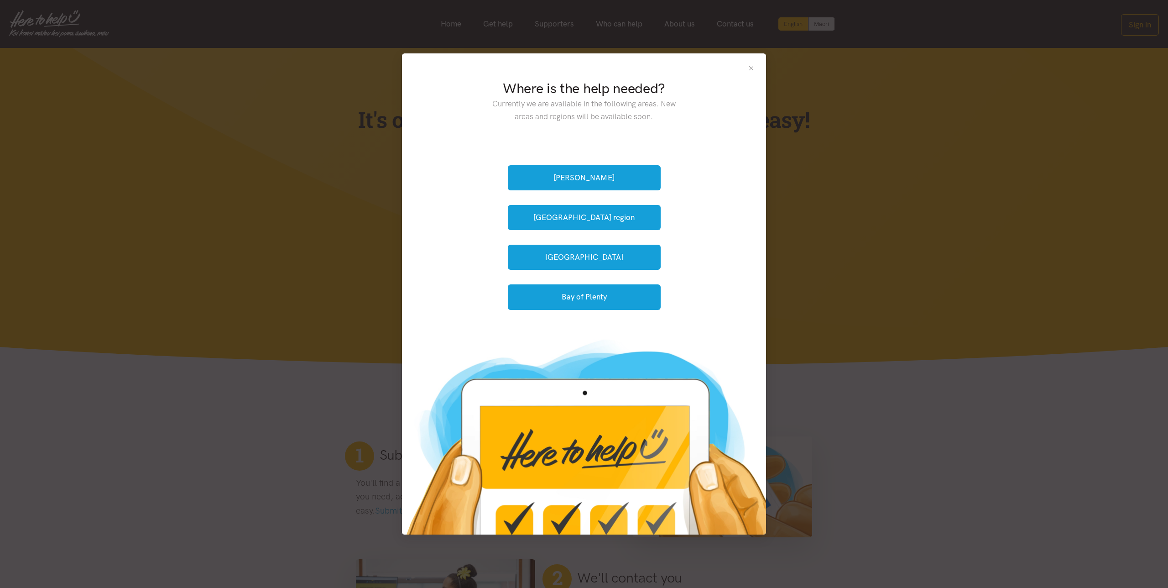
click at [750, 69] on button "Close" at bounding box center [751, 68] width 8 height 8
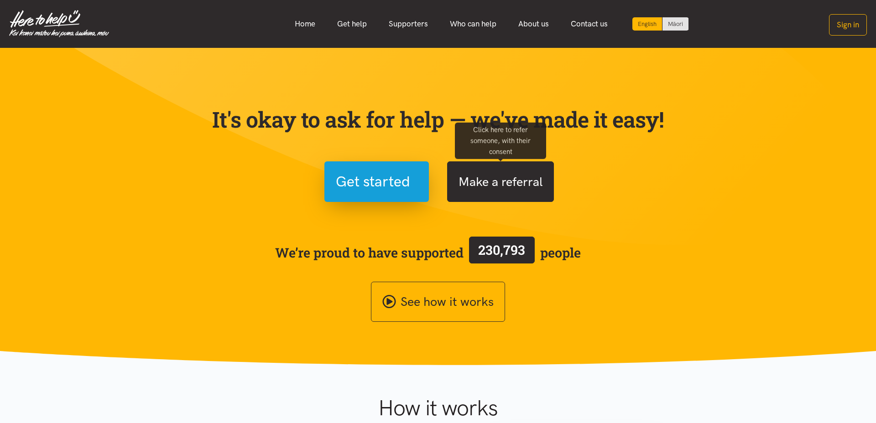
click at [531, 182] on button "Make a referral" at bounding box center [500, 182] width 107 height 41
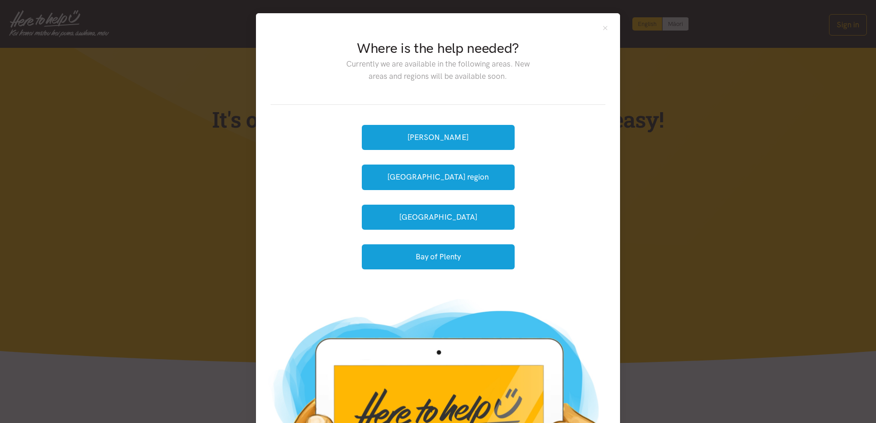
click at [445, 159] on div "[PERSON_NAME] [GEOGRAPHIC_DATA] region [GEOGRAPHIC_DATA] Bay of [GEOGRAPHIC_DAT…" at bounding box center [438, 198] width 153 height 156
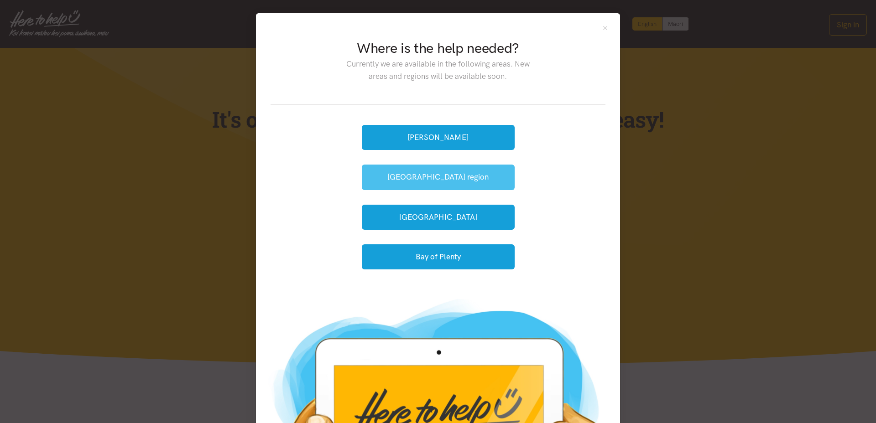
click at [450, 180] on button "[GEOGRAPHIC_DATA] region" at bounding box center [438, 177] width 153 height 25
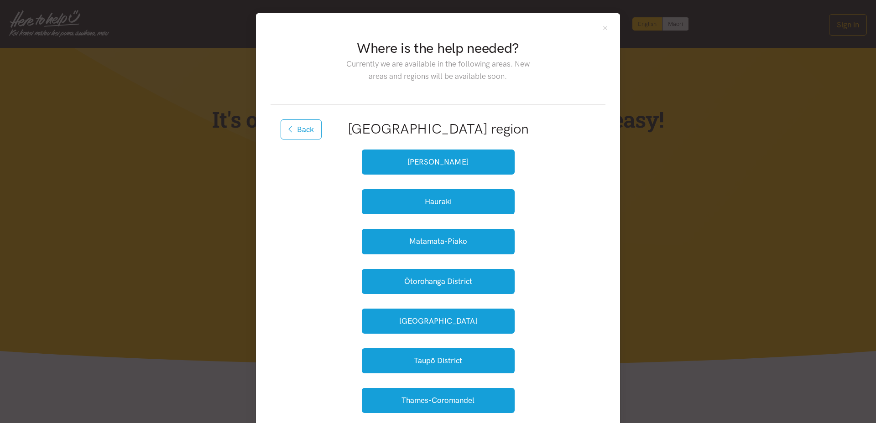
click at [450, 180] on div "[PERSON_NAME] [GEOGRAPHIC_DATA] Matamata-Piako [GEOGRAPHIC_DATA] [GEOGRAPHIC_DA…" at bounding box center [438, 341] width 153 height 394
click at [454, 162] on button "[PERSON_NAME]" at bounding box center [438, 162] width 153 height 25
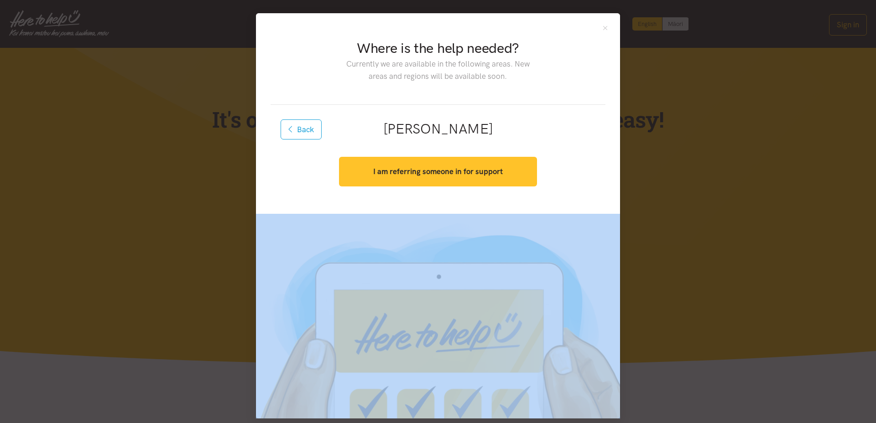
click at [455, 178] on button "I am referring someone in for support" at bounding box center [438, 172] width 198 height 30
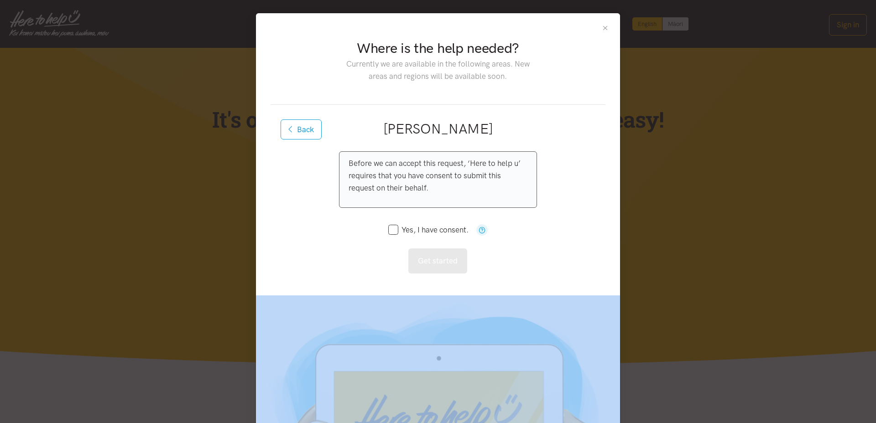
click at [607, 28] on button "Close" at bounding box center [605, 28] width 8 height 8
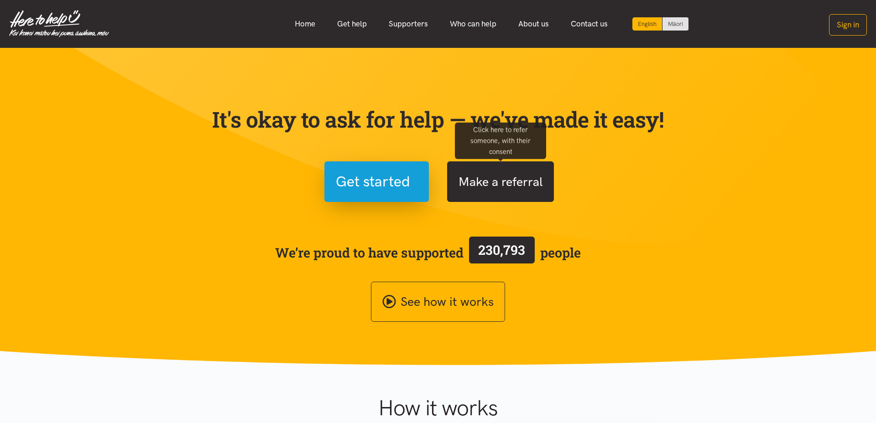
click at [534, 201] on button "Make a referral" at bounding box center [500, 182] width 107 height 41
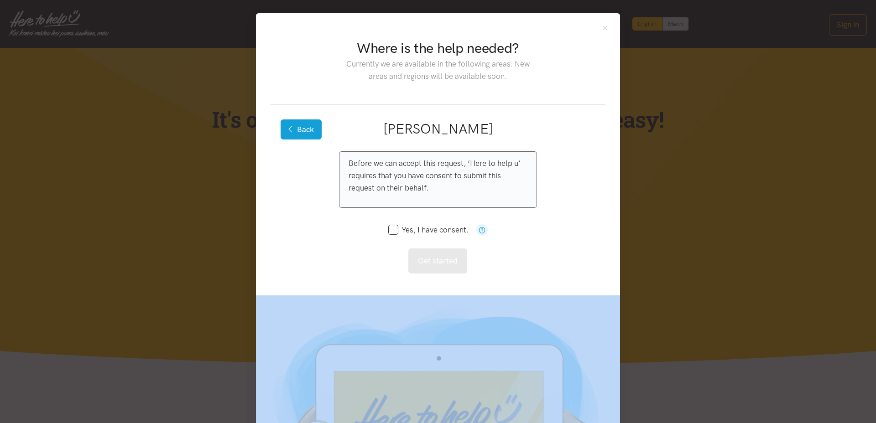
click at [301, 120] on button "Back" at bounding box center [301, 130] width 41 height 20
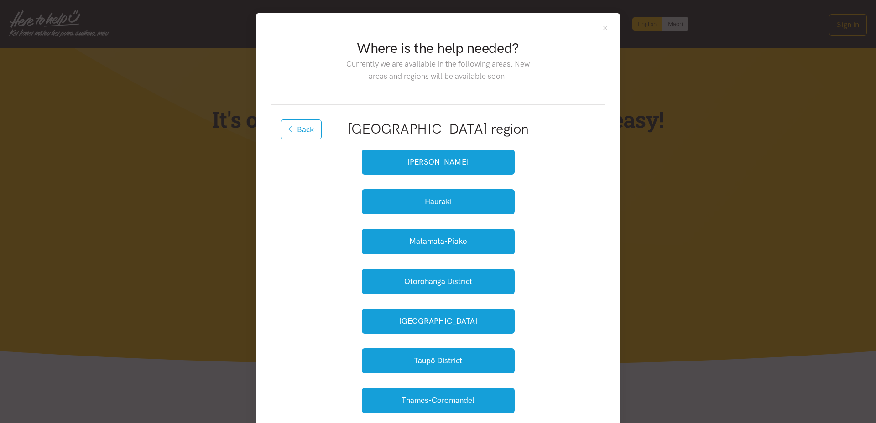
click at [301, 120] on button "Back" at bounding box center [301, 130] width 41 height 20
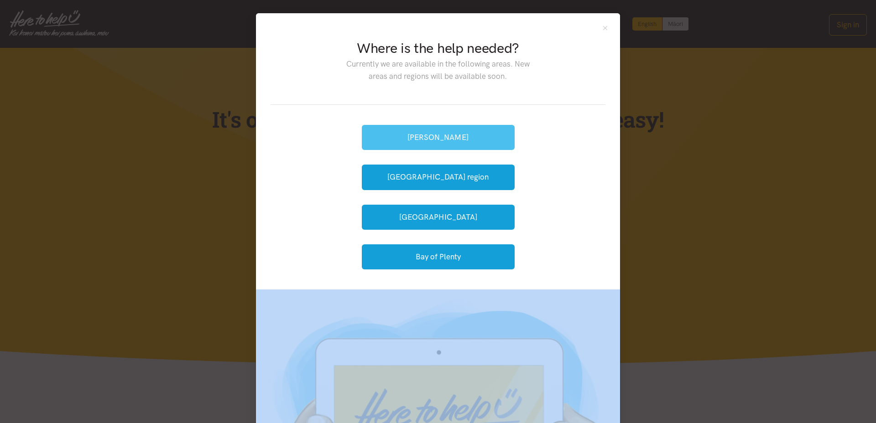
click at [434, 138] on button "[PERSON_NAME]" at bounding box center [438, 137] width 153 height 25
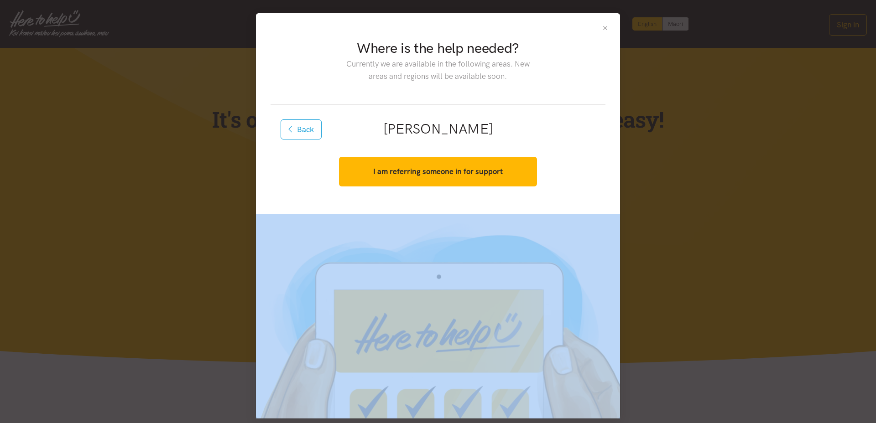
click at [607, 27] on button "Close" at bounding box center [605, 28] width 8 height 8
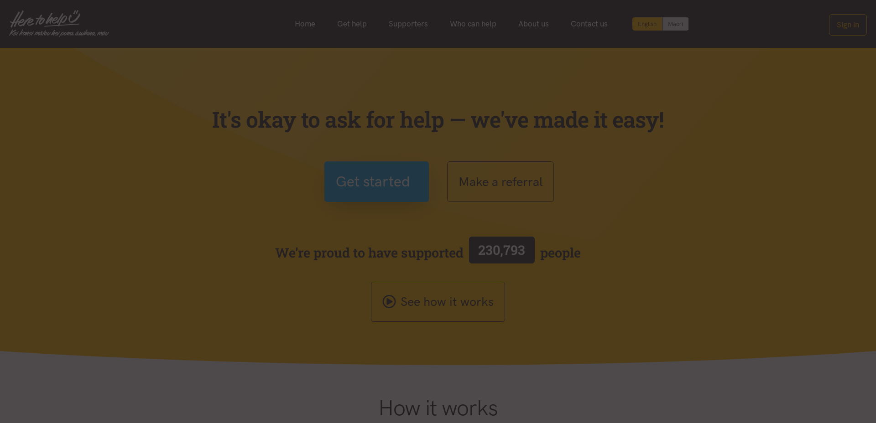
click at [607, 27] on div "Where is the help needed? Currently we are available in the following areas. Ne…" at bounding box center [438, 90] width 364 height 201
